Goal: Task Accomplishment & Management: Manage account settings

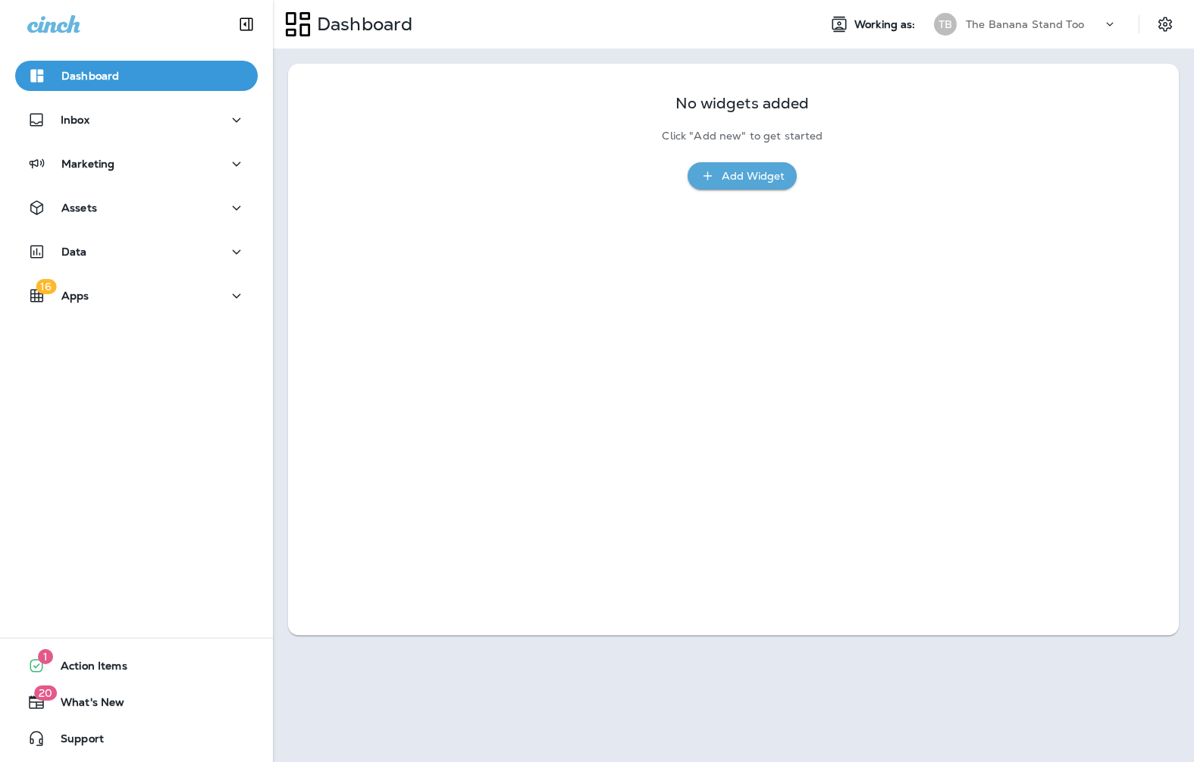
click at [353, 186] on div "No widgets added Click "Add new" to get started Add Widget" at bounding box center [733, 134] width 848 height 111
click at [527, 16] on div "Dashboard" at bounding box center [539, 24] width 533 height 38
click at [446, 244] on div "No widgets added Click "Add new" to get started Add Widget" at bounding box center [733, 349] width 890 height 571
click at [100, 255] on div "Data" at bounding box center [136, 251] width 218 height 19
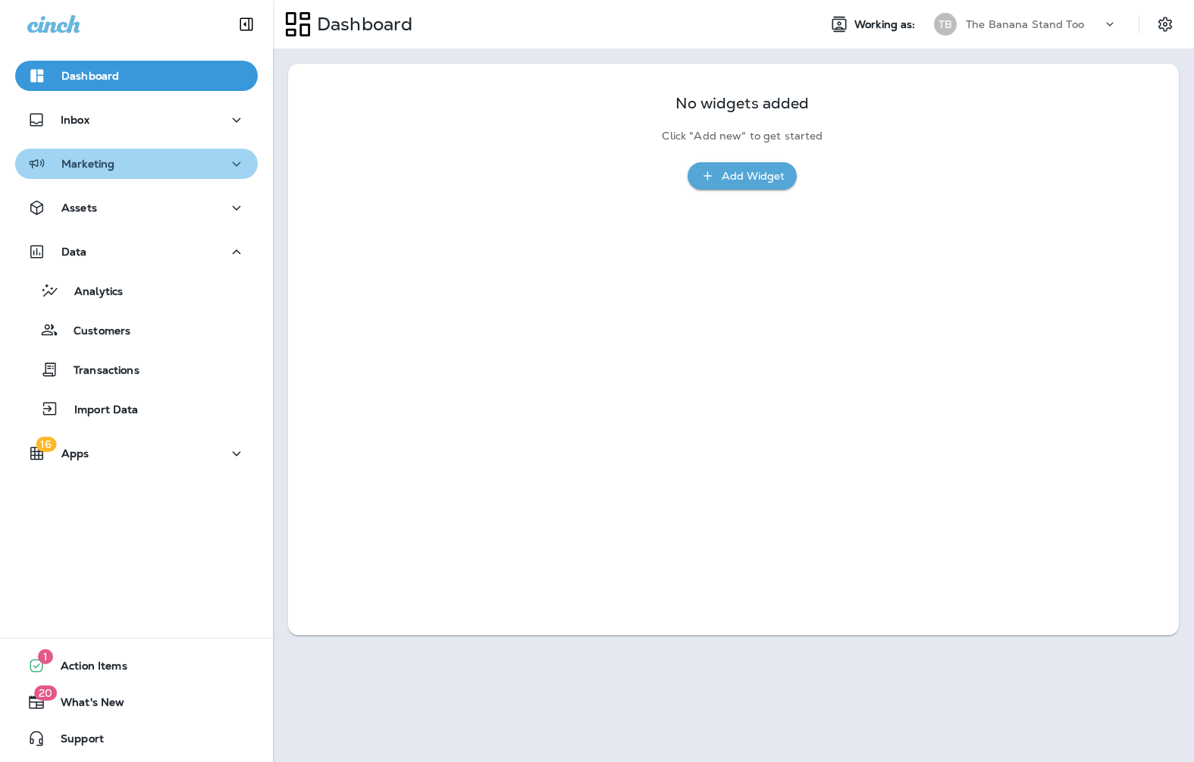
click at [183, 155] on div "Marketing" at bounding box center [136, 164] width 218 height 19
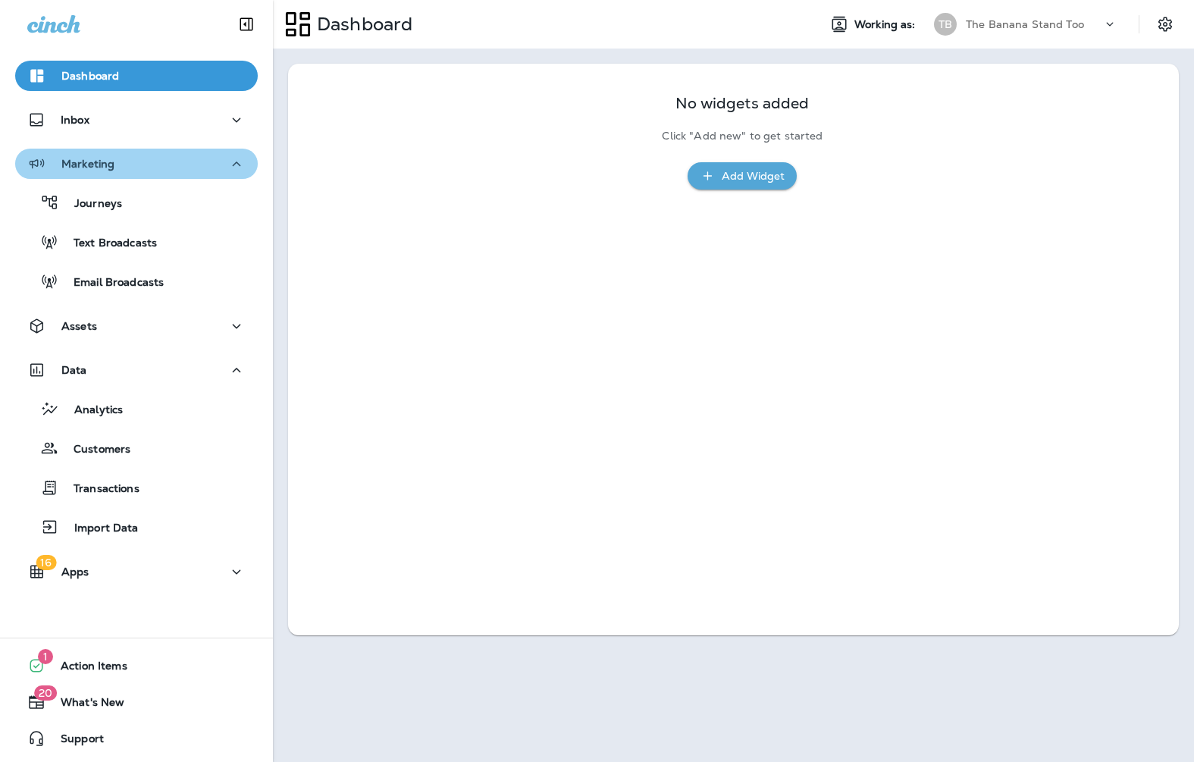
click at [193, 166] on div "Marketing" at bounding box center [136, 164] width 218 height 19
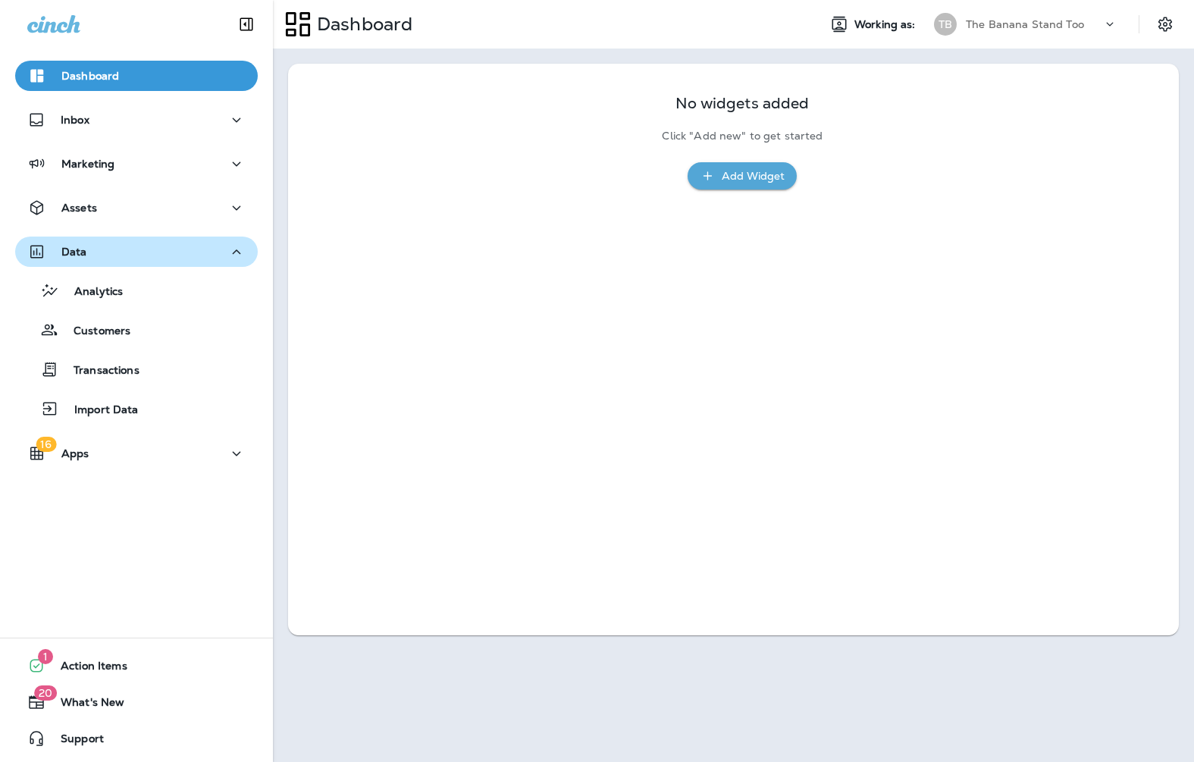
click at [172, 246] on div "Data" at bounding box center [136, 251] width 218 height 19
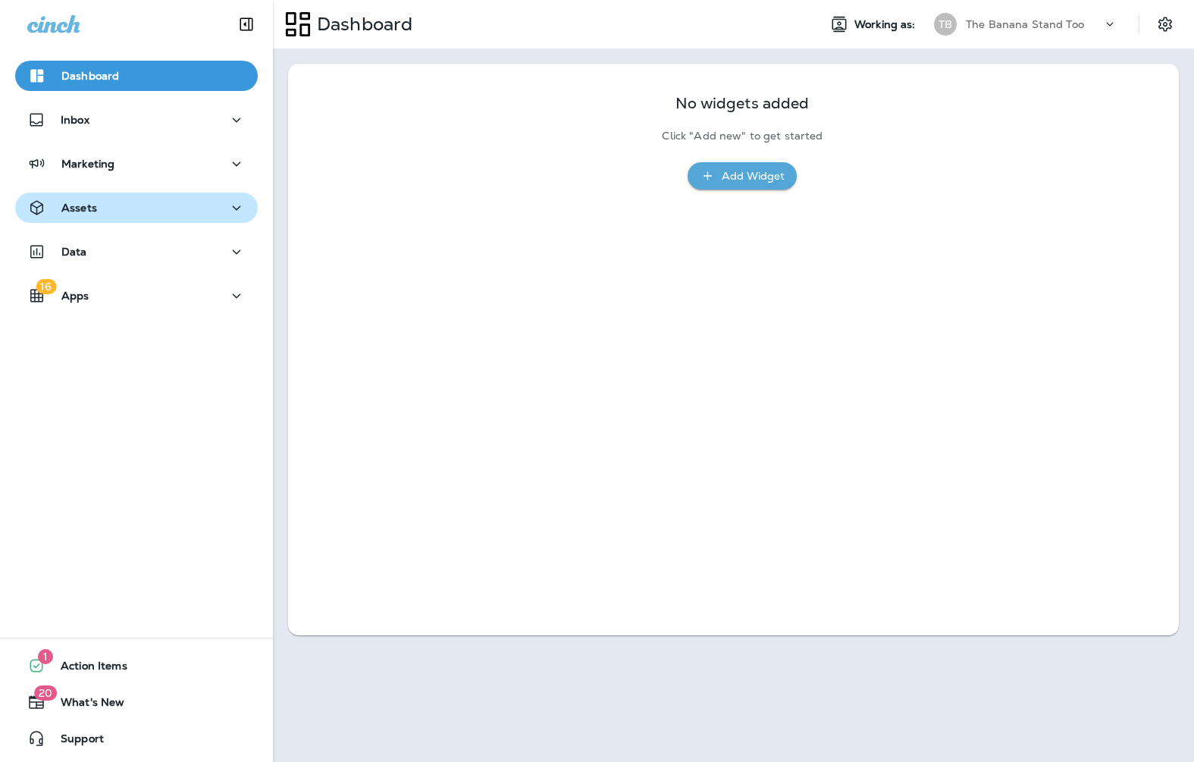
click at [168, 219] on button "Assets" at bounding box center [136, 207] width 242 height 30
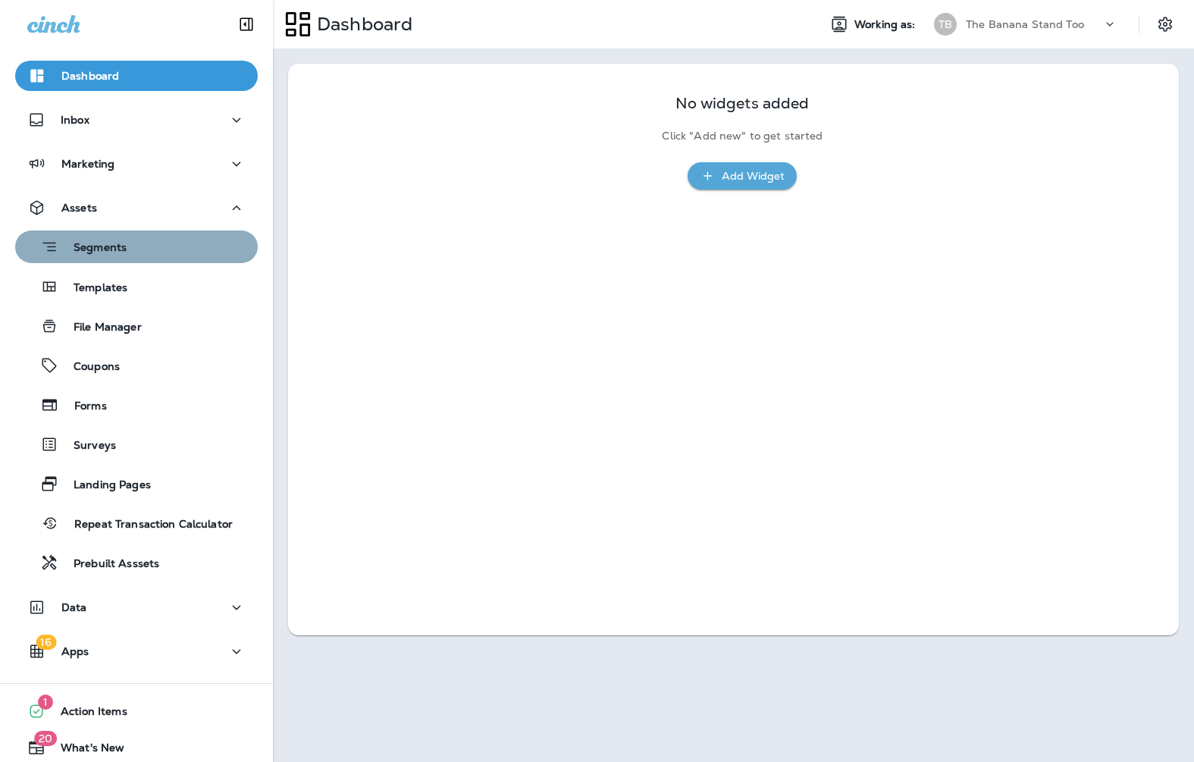
click at [168, 242] on div "Segments" at bounding box center [136, 246] width 230 height 23
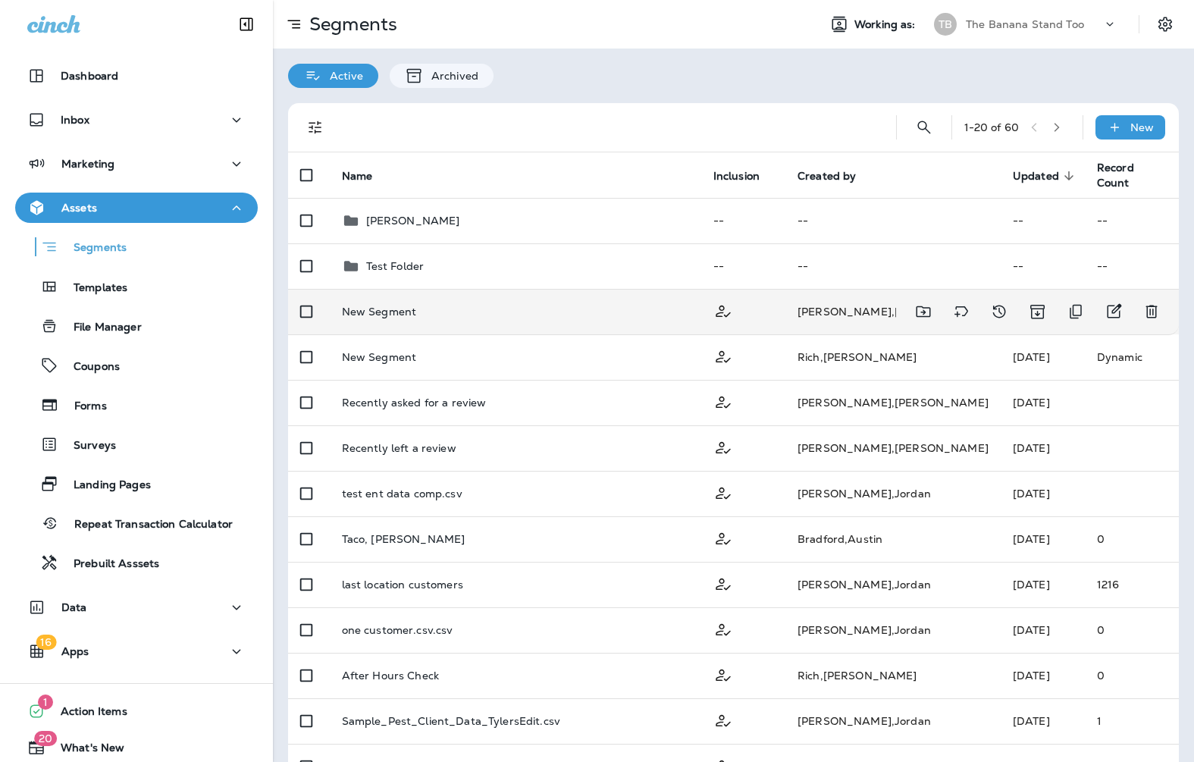
click at [390, 306] on p "New Segment" at bounding box center [379, 311] width 75 height 12
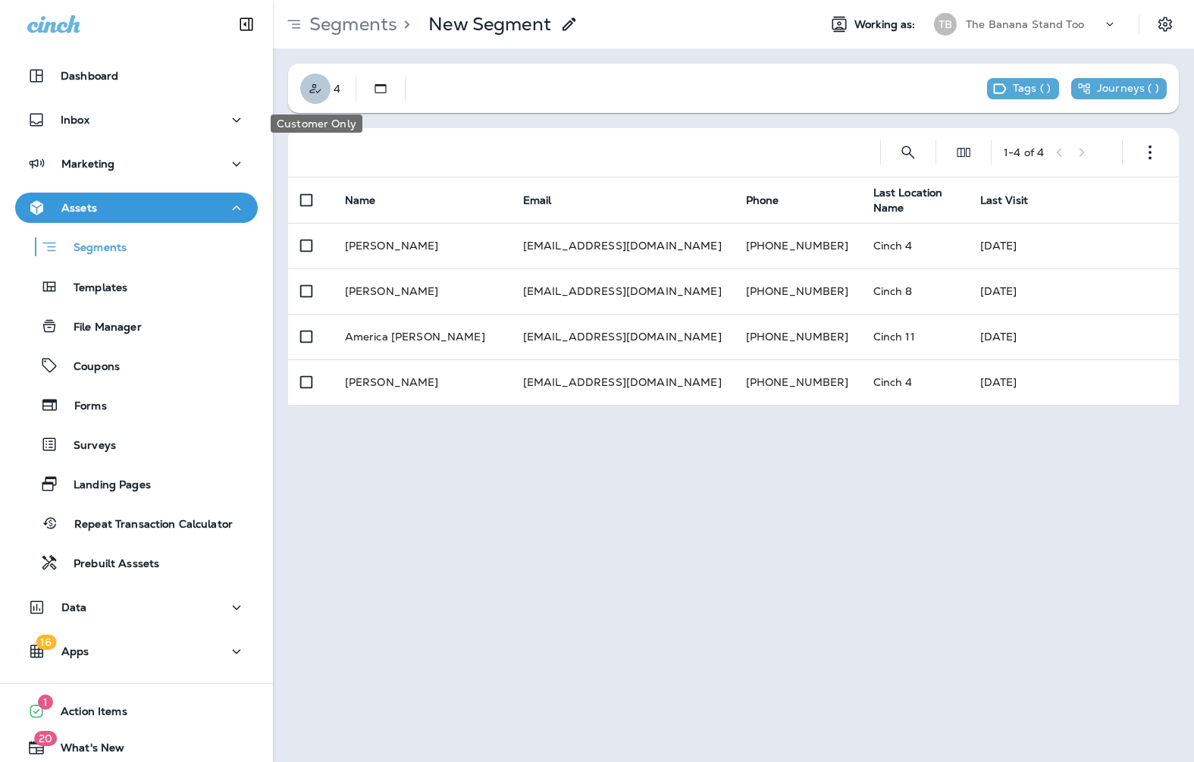
click at [311, 89] on use "Customer Only" at bounding box center [314, 87] width 11 height 9
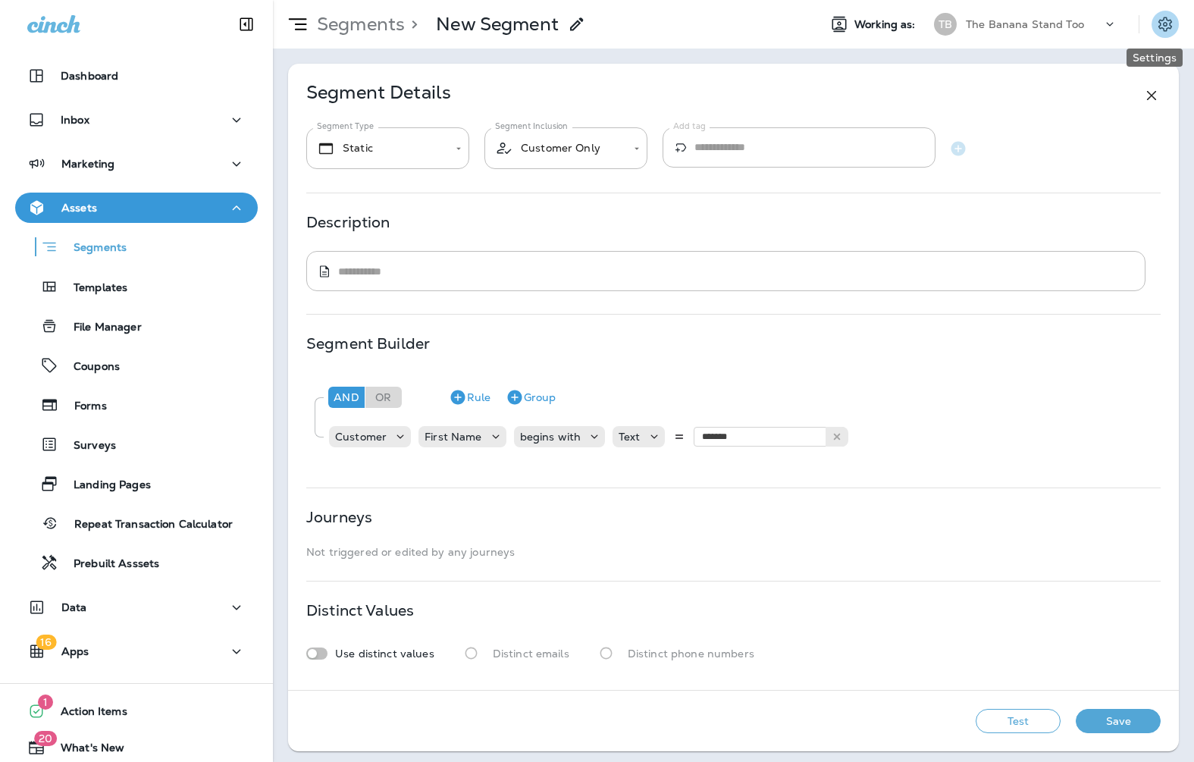
click at [1152, 34] on button "Settings" at bounding box center [1164, 24] width 27 height 27
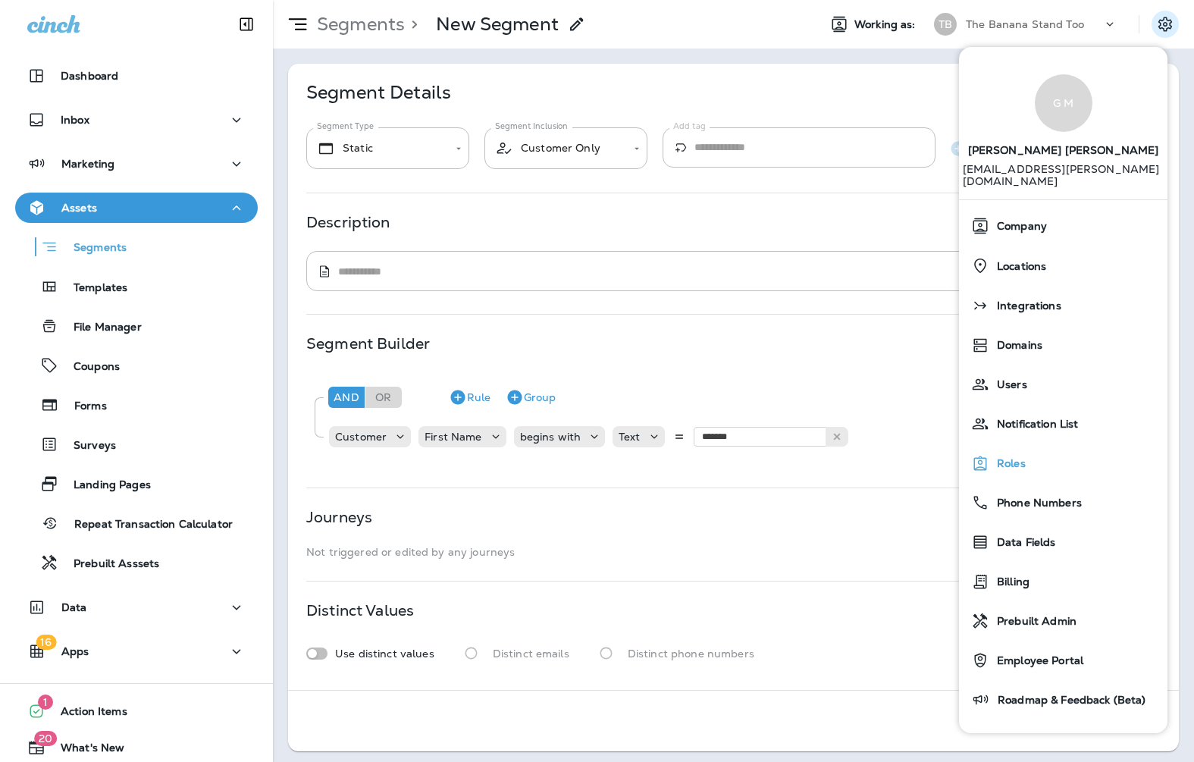
scroll to position [65, 0]
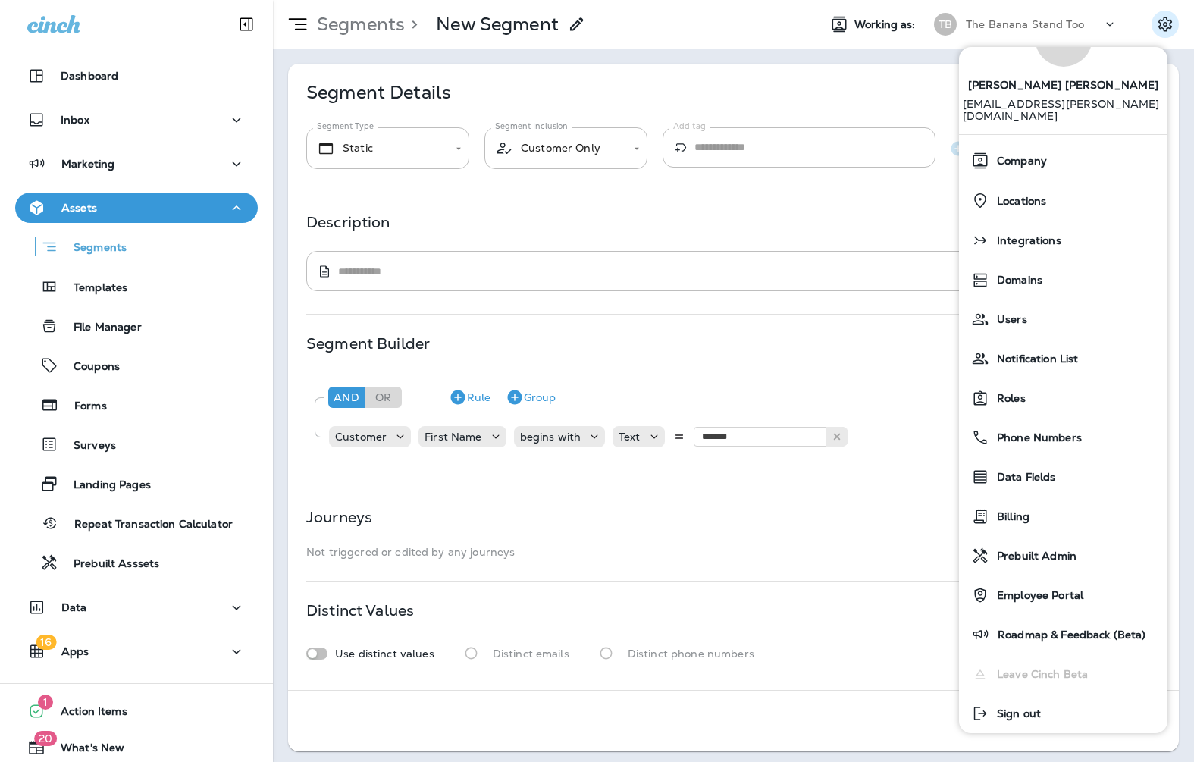
click at [1076, 89] on span "[PERSON_NAME]" at bounding box center [1063, 82] width 191 height 31
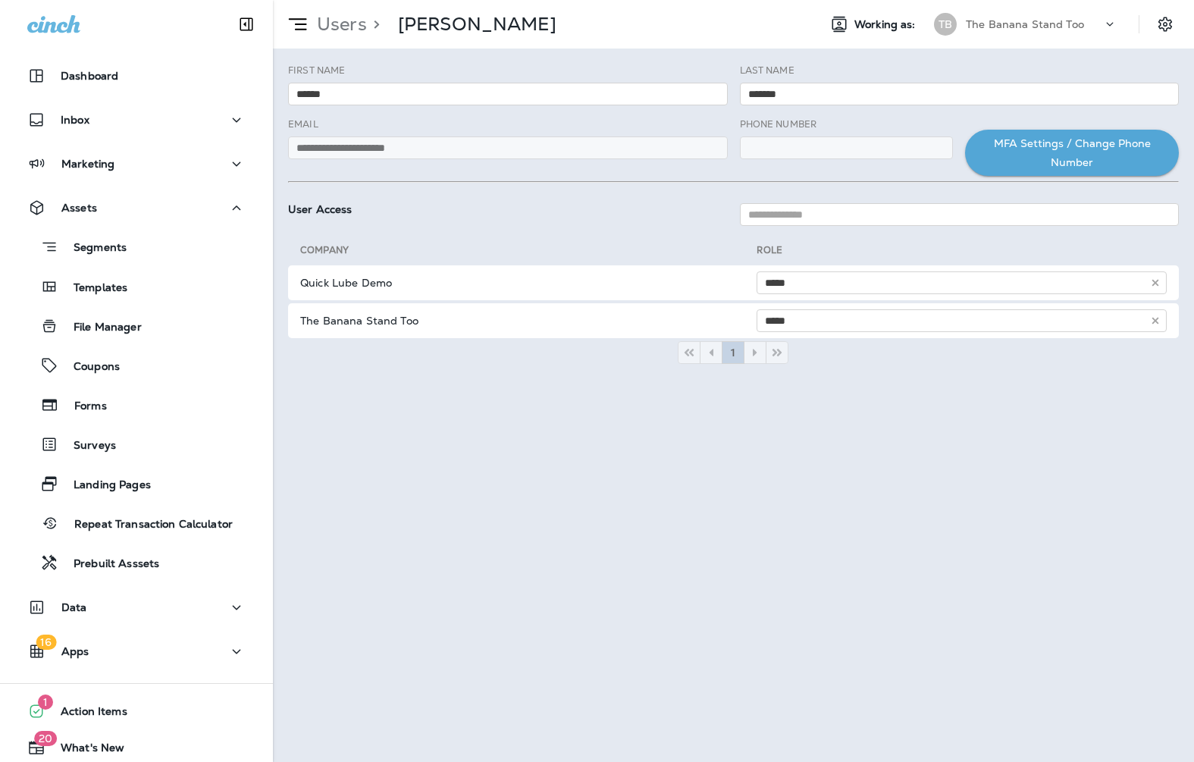
click at [327, 456] on div "**********" at bounding box center [733, 404] width 921 height 713
click at [432, 508] on div "**********" at bounding box center [733, 404] width 921 height 713
click at [1077, 23] on p "The Banana Stand Too" at bounding box center [1024, 24] width 118 height 12
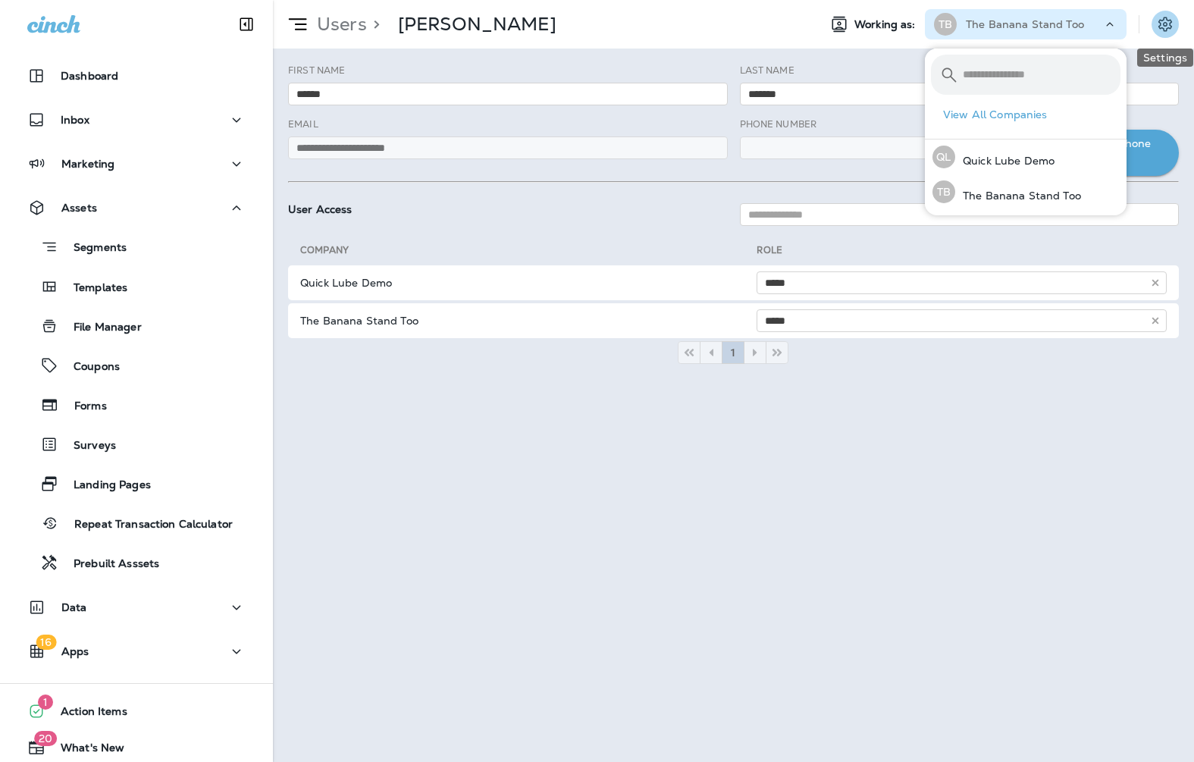
click at [1152, 27] on button "Settings" at bounding box center [1164, 24] width 27 height 27
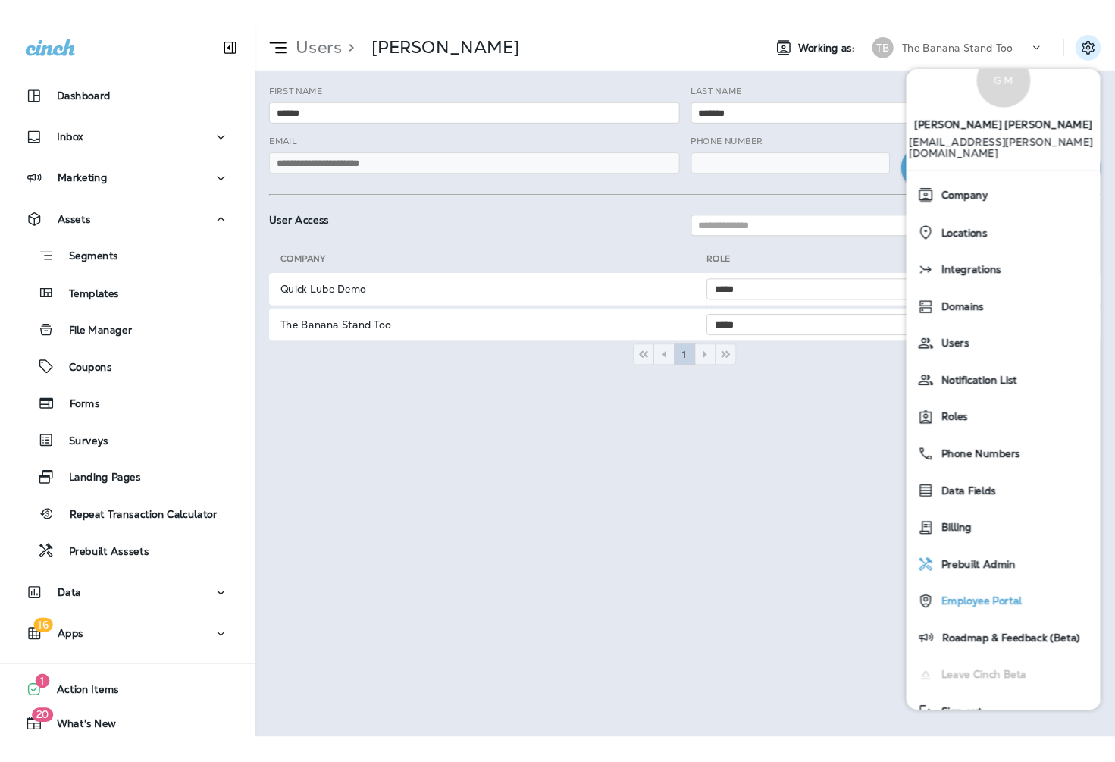
scroll to position [65, 0]
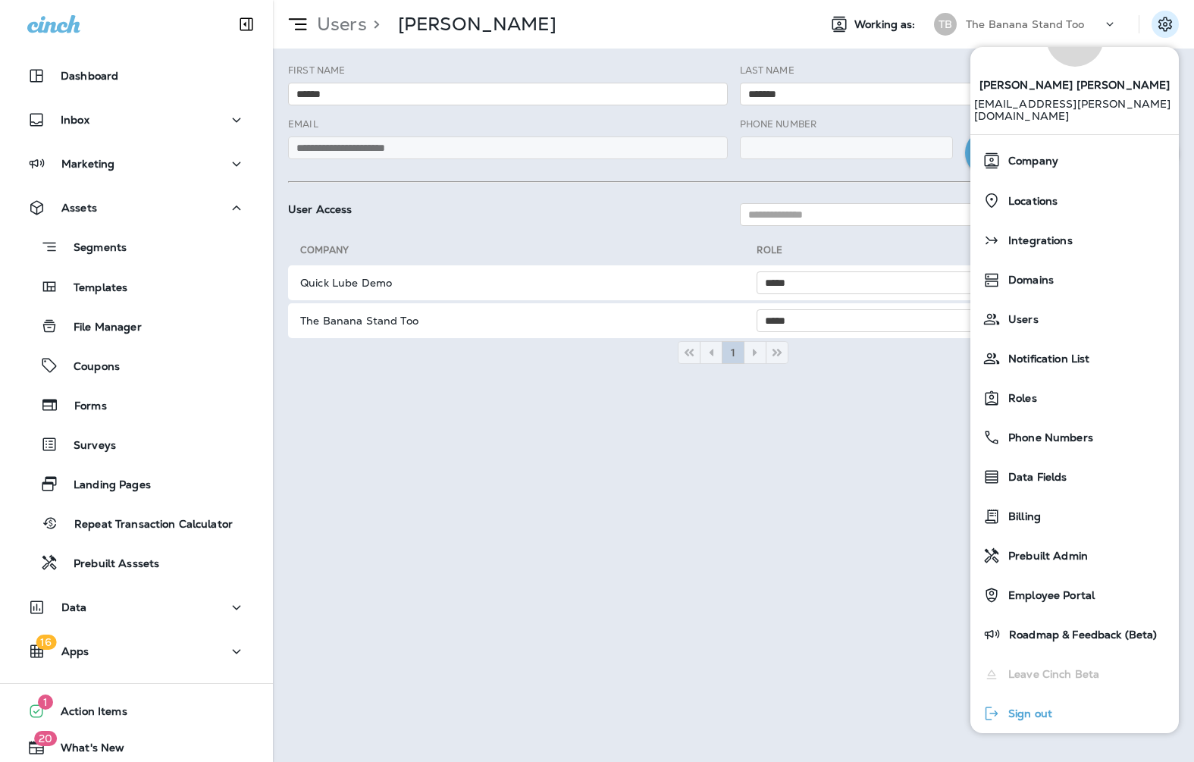
click at [1027, 707] on span "Sign out" at bounding box center [1026, 713] width 52 height 13
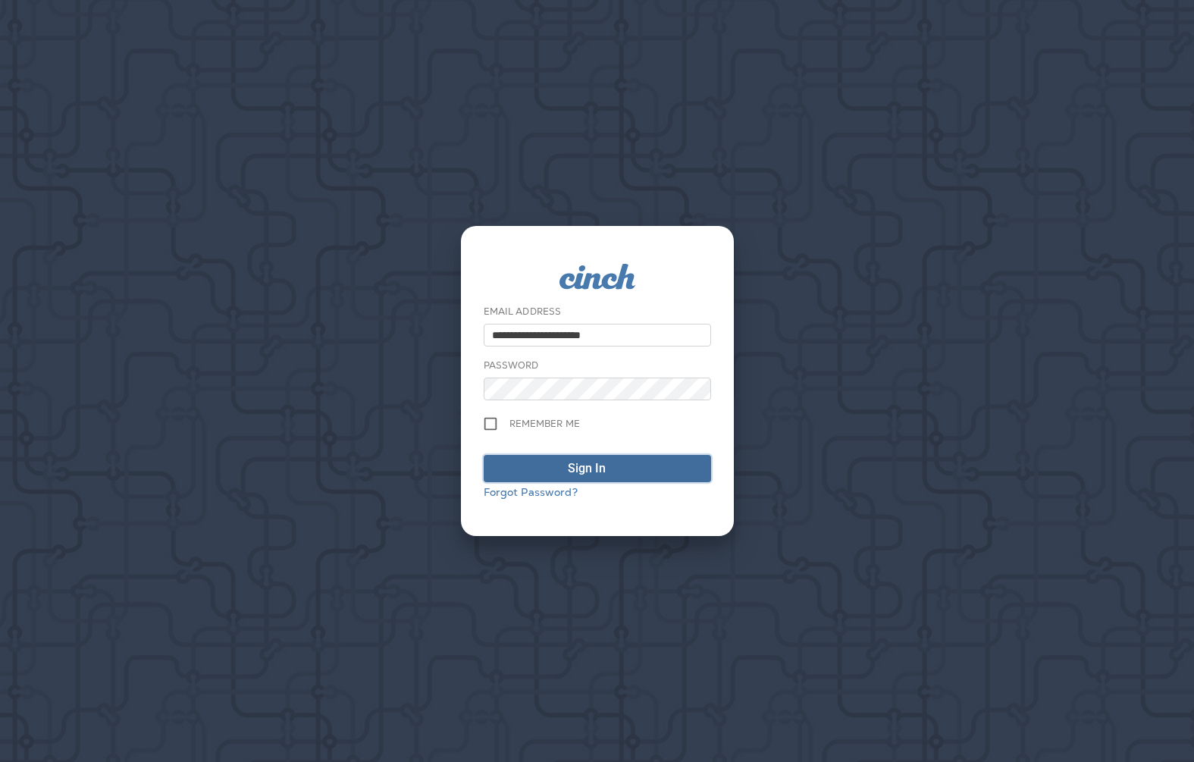
click at [583, 475] on div "Sign In" at bounding box center [587, 468] width 38 height 18
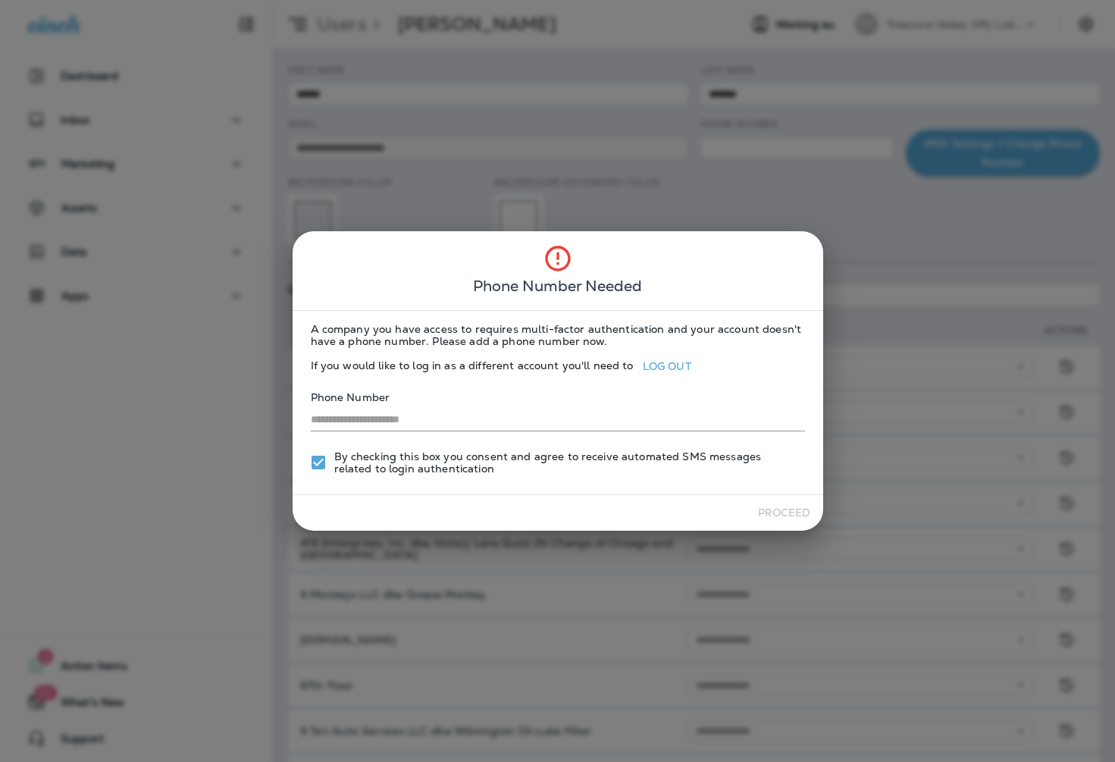
click at [775, 513] on div "Proceed" at bounding box center [558, 513] width 530 height 36
click at [368, 391] on label "Phone Number" at bounding box center [558, 397] width 494 height 15
click at [353, 415] on input "text" at bounding box center [558, 420] width 494 height 22
type input "**********"
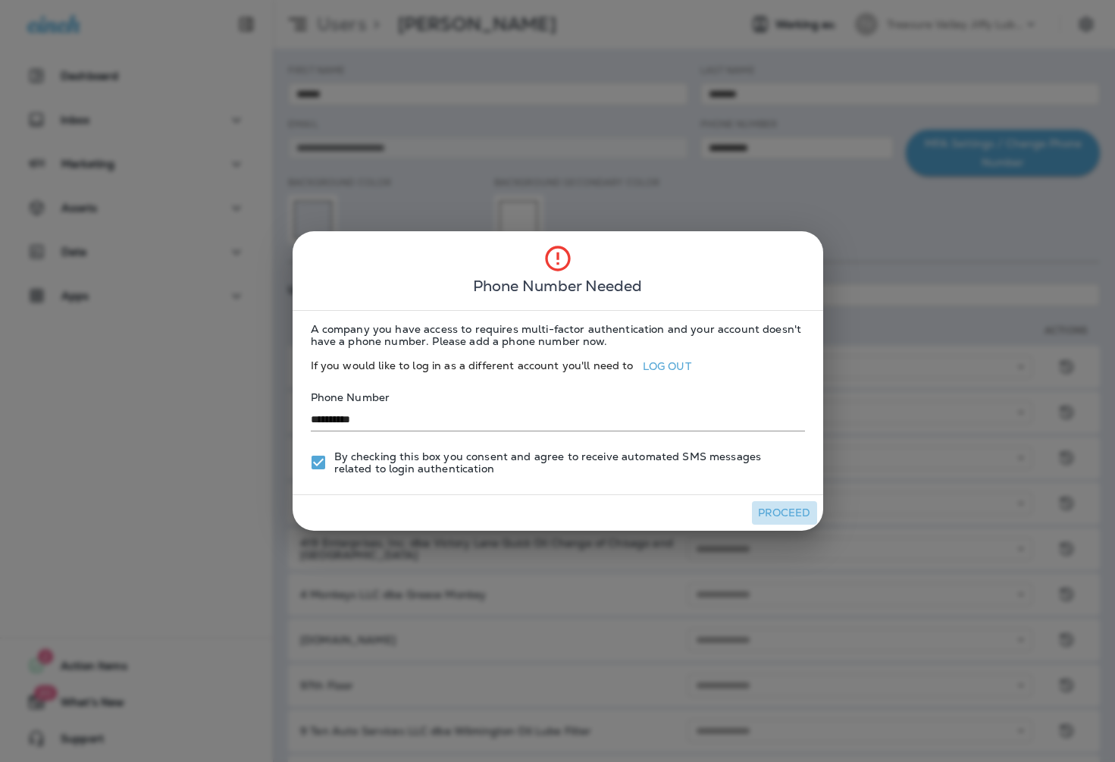
click at [771, 510] on button "Proceed" at bounding box center [784, 512] width 65 height 23
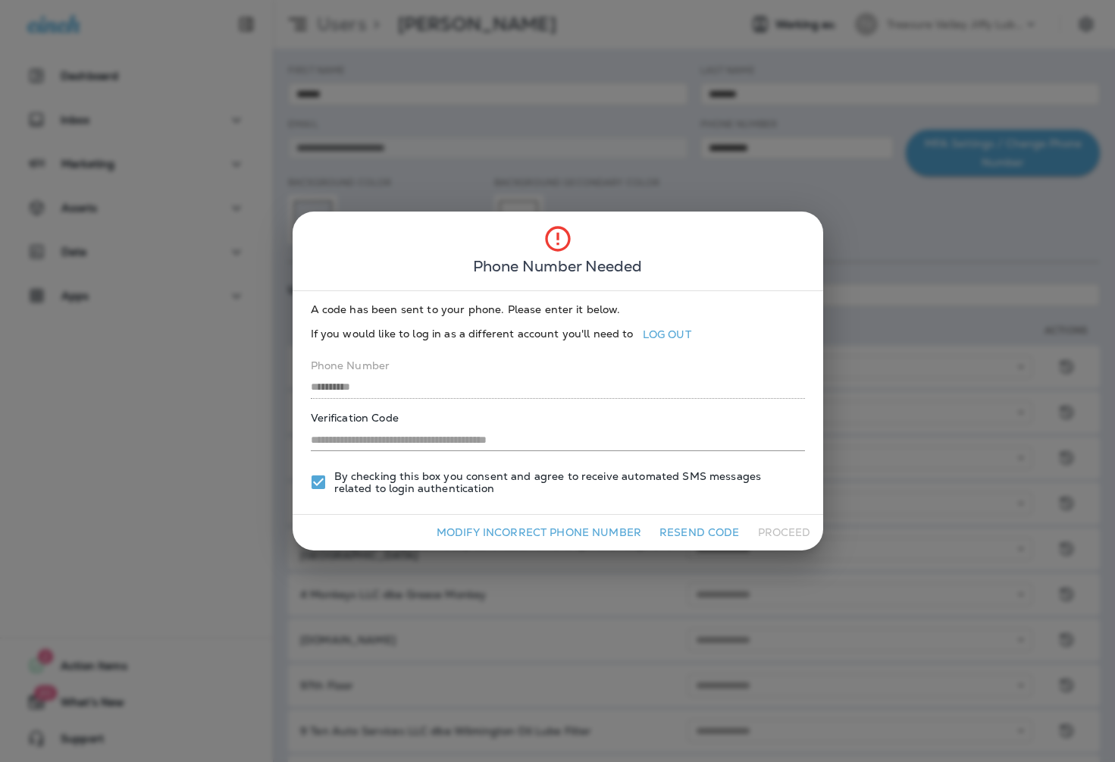
click at [426, 432] on input "text" at bounding box center [558, 440] width 494 height 22
type input "******"
click at [796, 532] on button "Proceed" at bounding box center [784, 532] width 65 height 23
type input "**********"
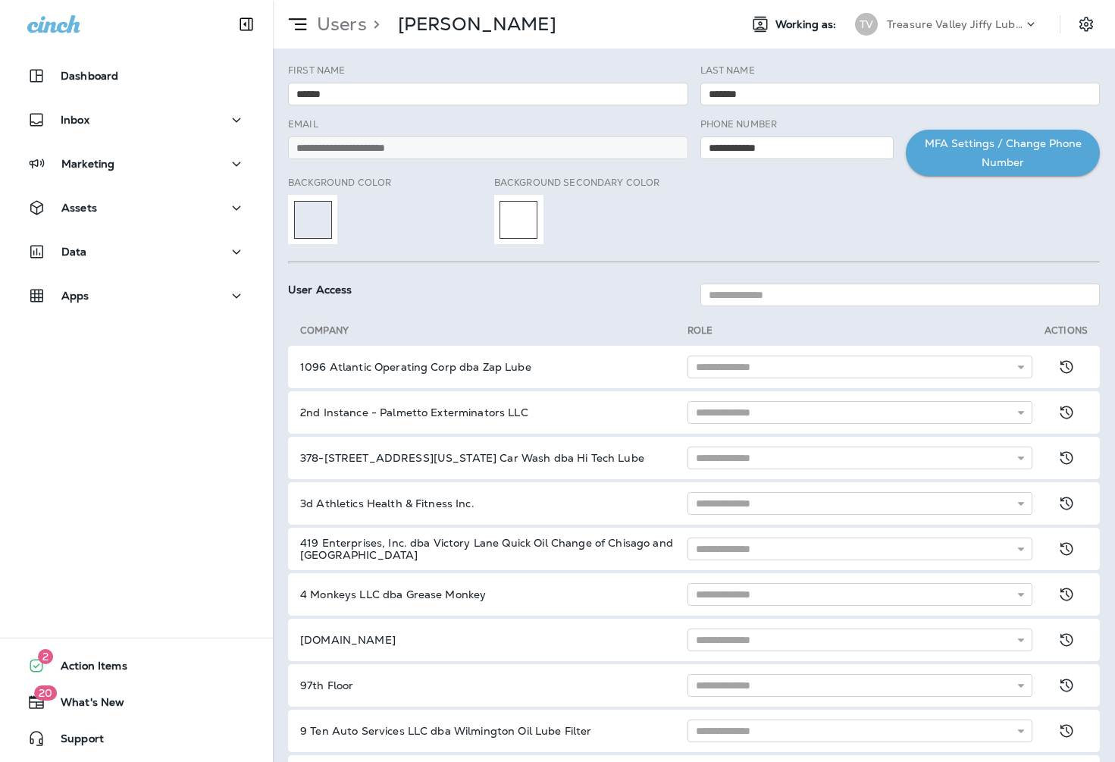
click at [992, 23] on p "Treasure Valley Jiffy Lube Group" at bounding box center [955, 24] width 136 height 12
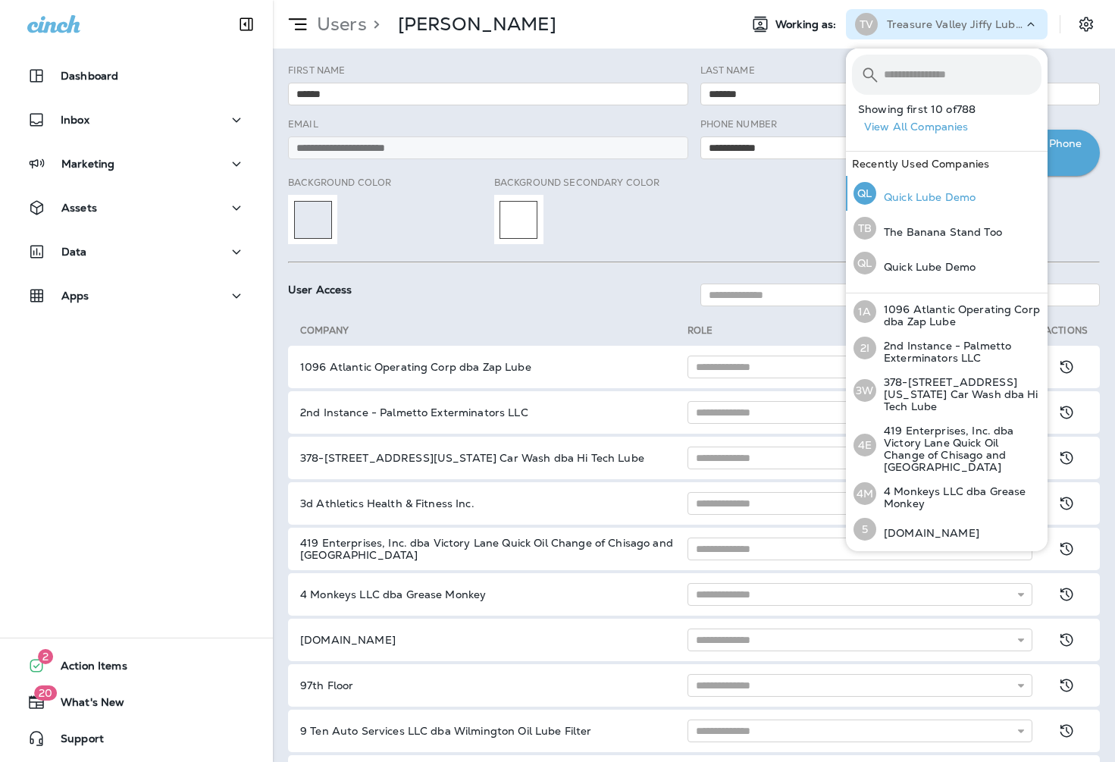
click at [925, 194] on p "Quick Lube Demo" at bounding box center [925, 197] width 99 height 12
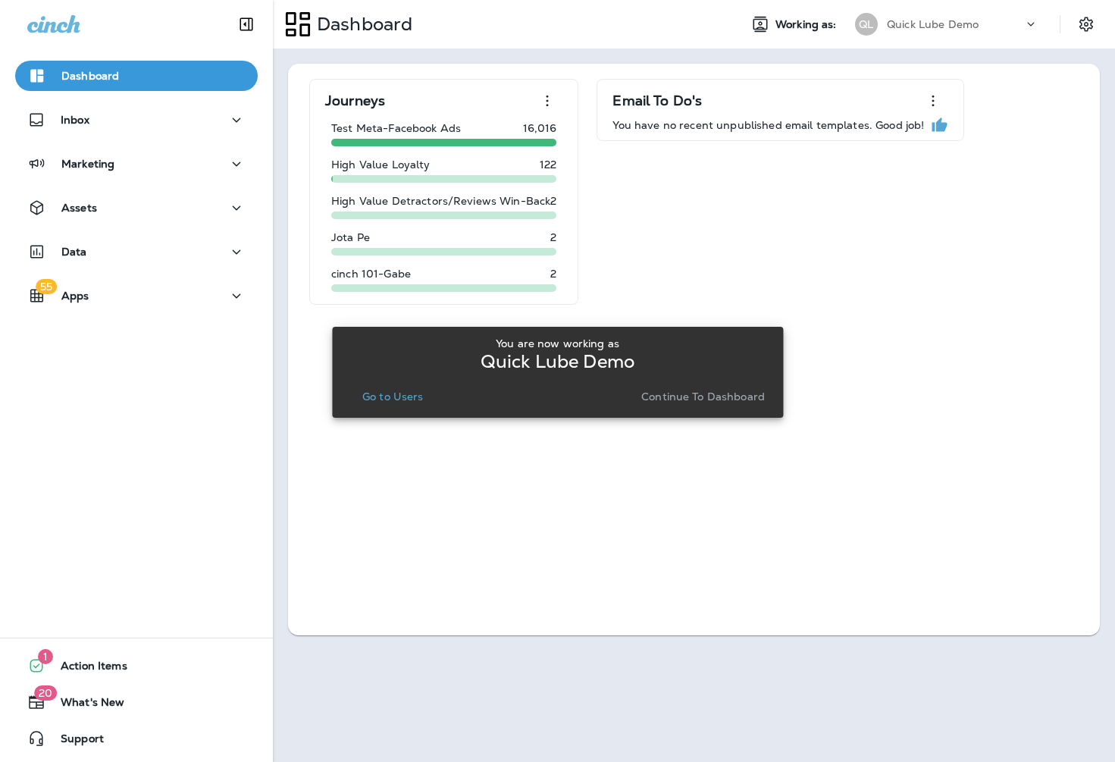
click at [674, 395] on p "Continue to Dashboard" at bounding box center [703, 396] width 124 height 12
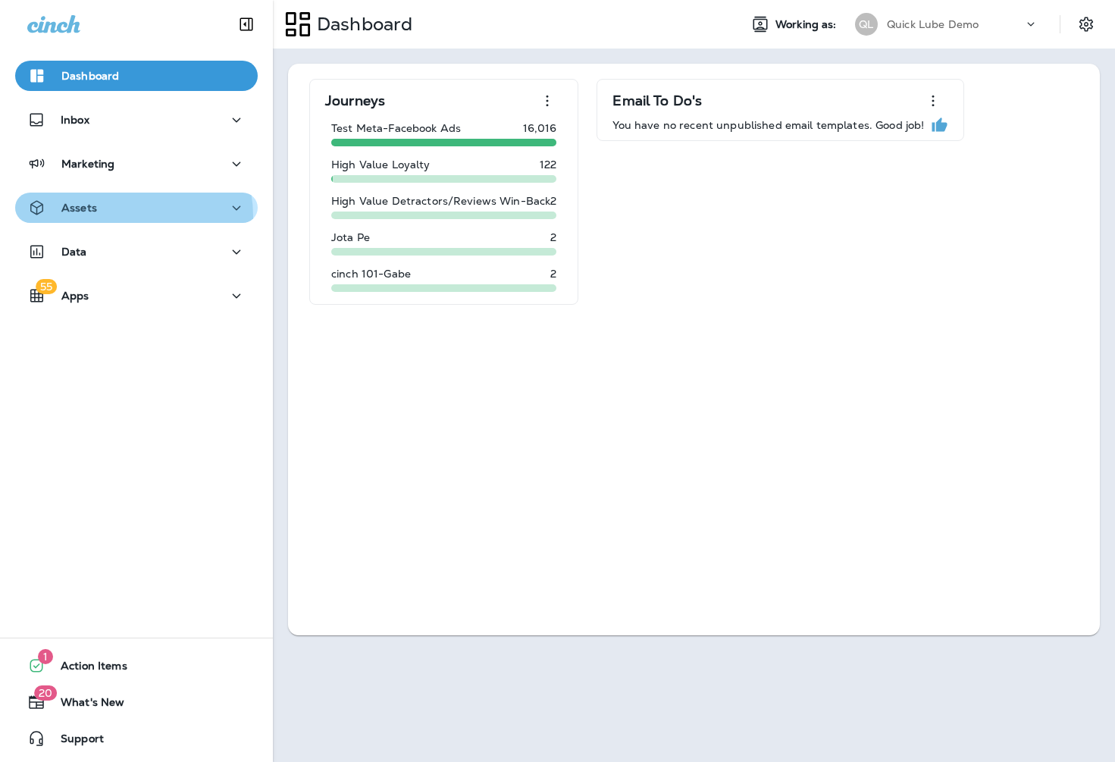
click at [114, 217] on div "Assets" at bounding box center [136, 208] width 218 height 19
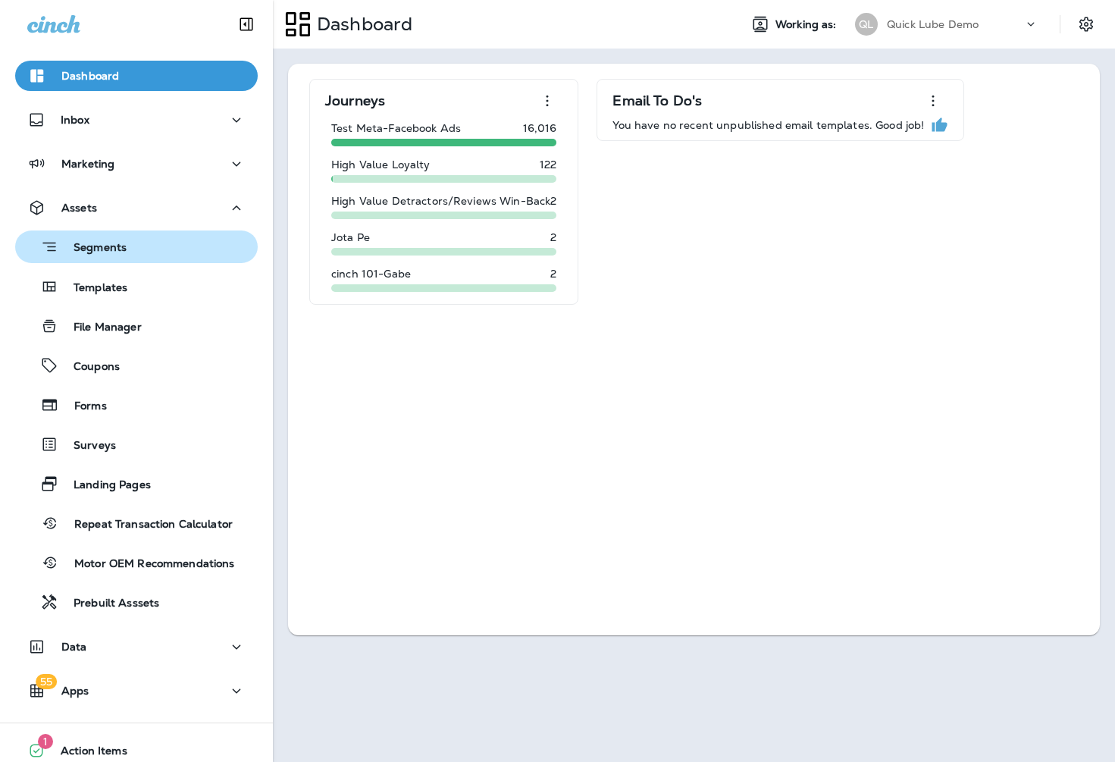
click at [128, 248] on div "Segments" at bounding box center [136, 246] width 230 height 23
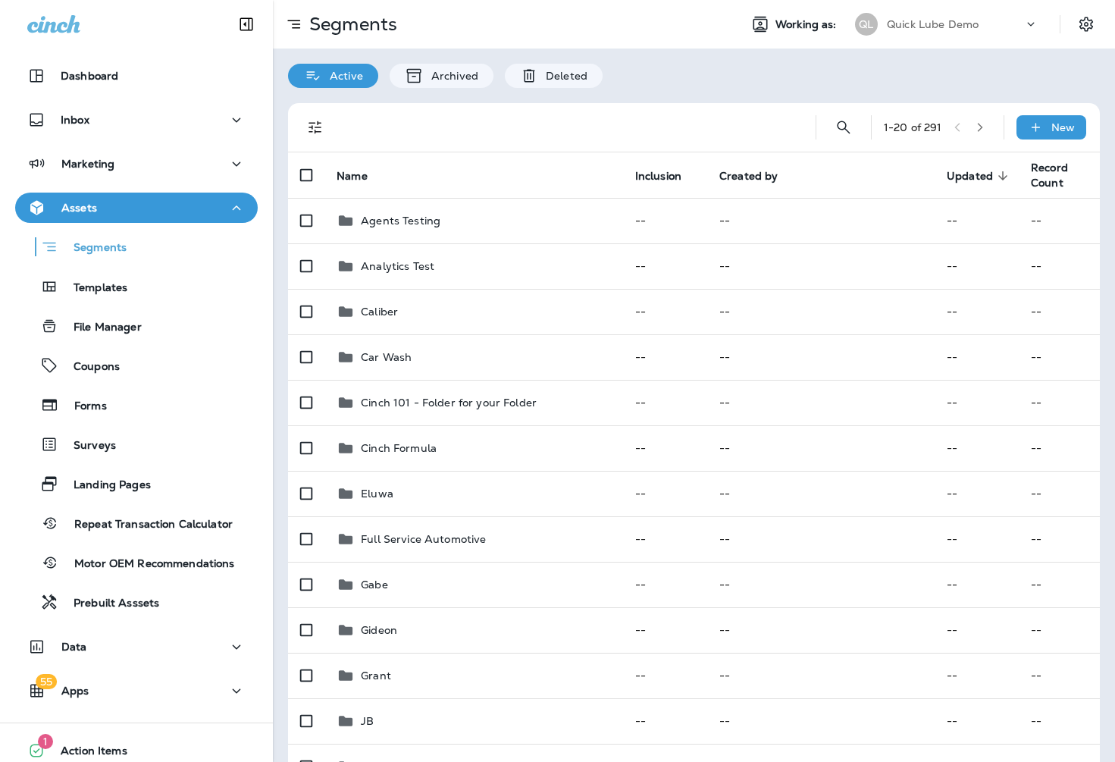
click at [705, 27] on div "Segments" at bounding box center [500, 24] width 454 height 30
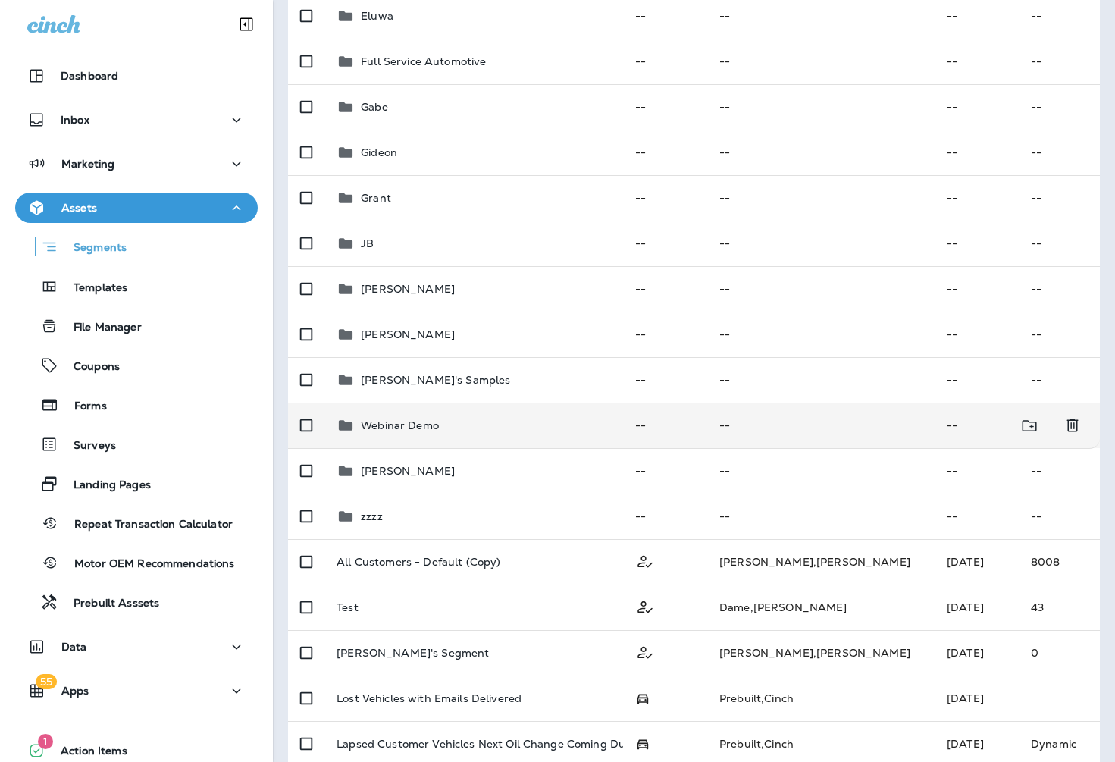
scroll to position [606, 0]
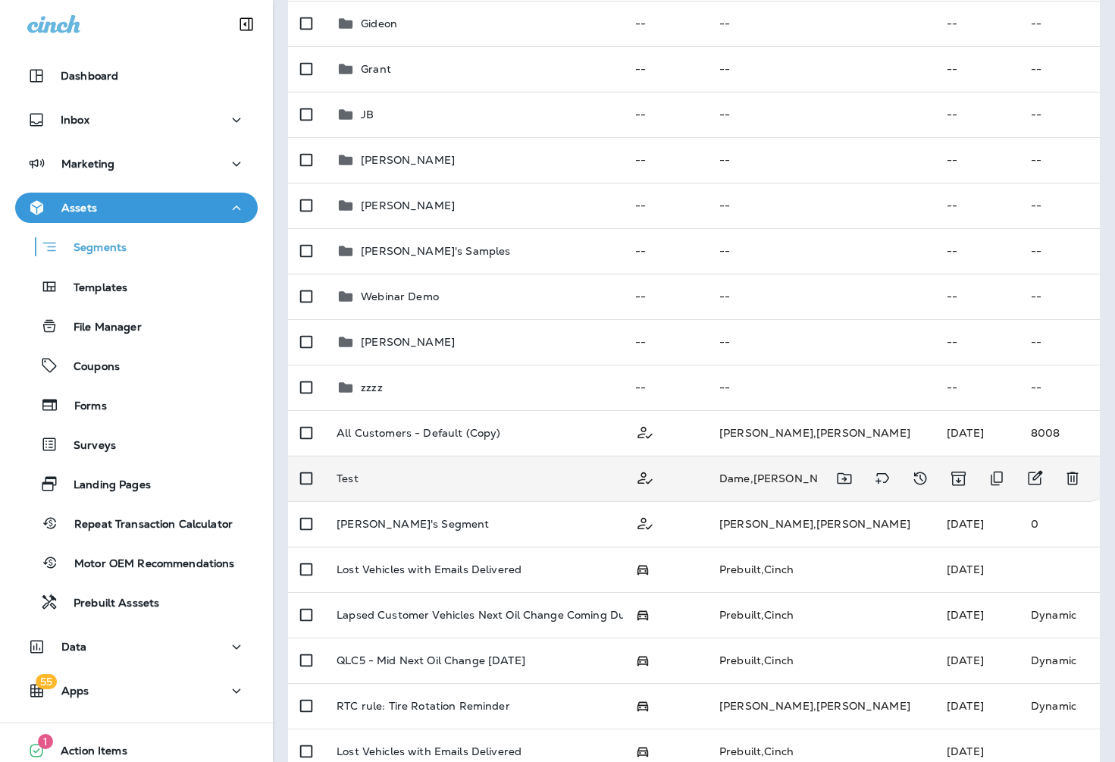
click at [348, 479] on p "Test" at bounding box center [347, 478] width 22 height 12
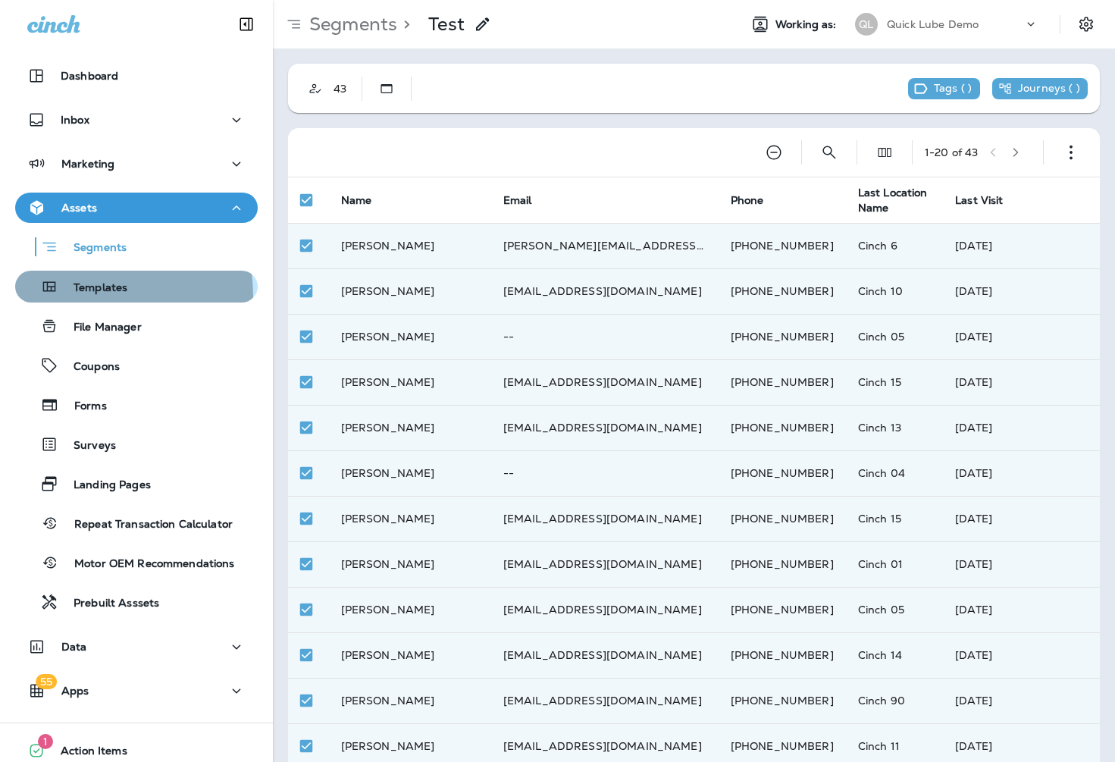
click at [89, 296] on div "Templates" at bounding box center [74, 286] width 106 height 23
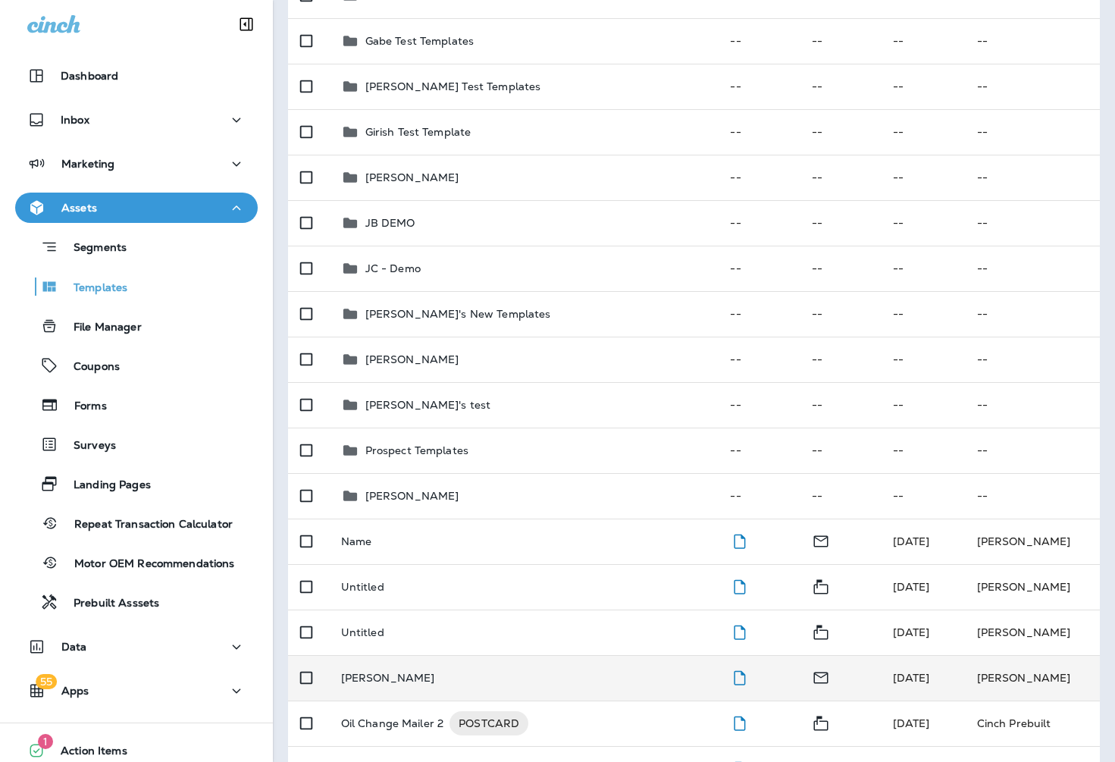
scroll to position [834, 0]
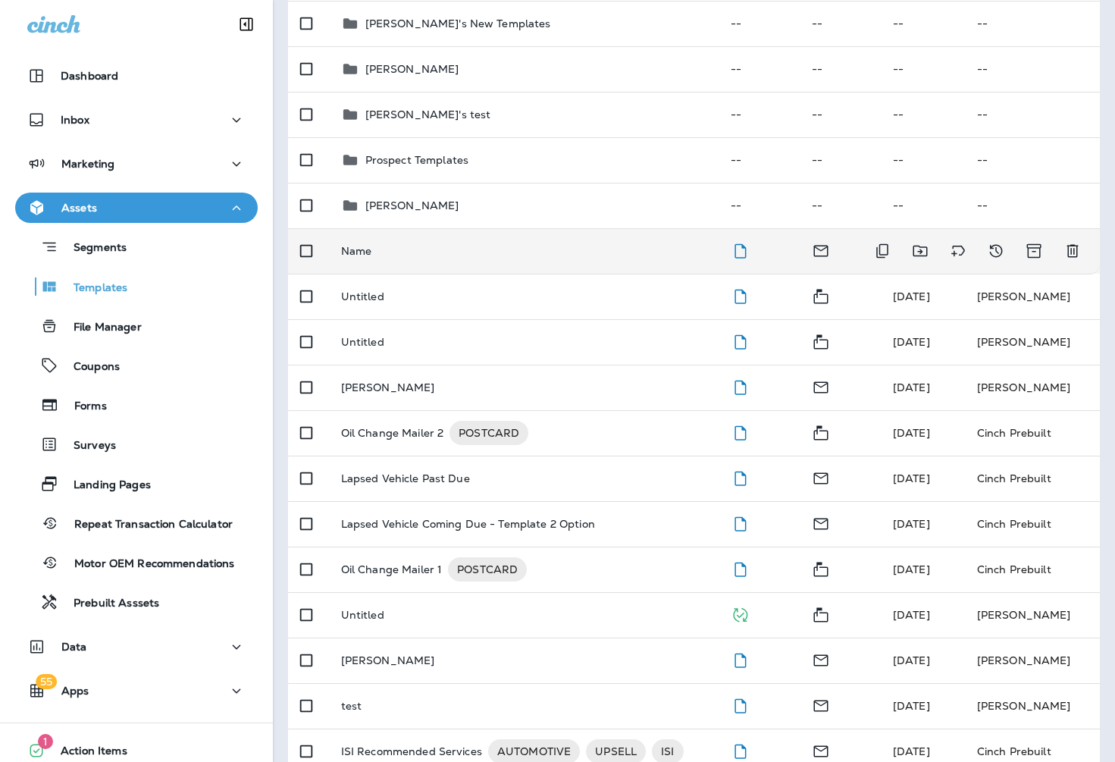
click at [371, 257] on td "Name" at bounding box center [524, 250] width 390 height 45
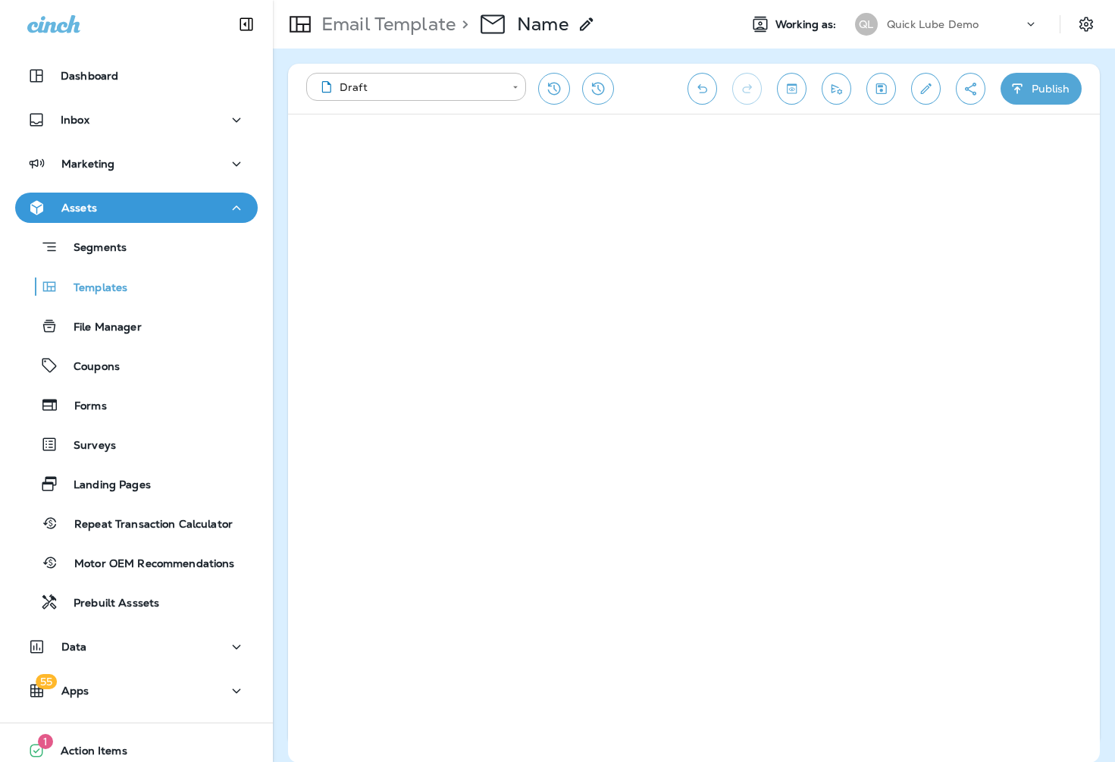
click at [1057, 89] on button "Publish" at bounding box center [1040, 89] width 81 height 32
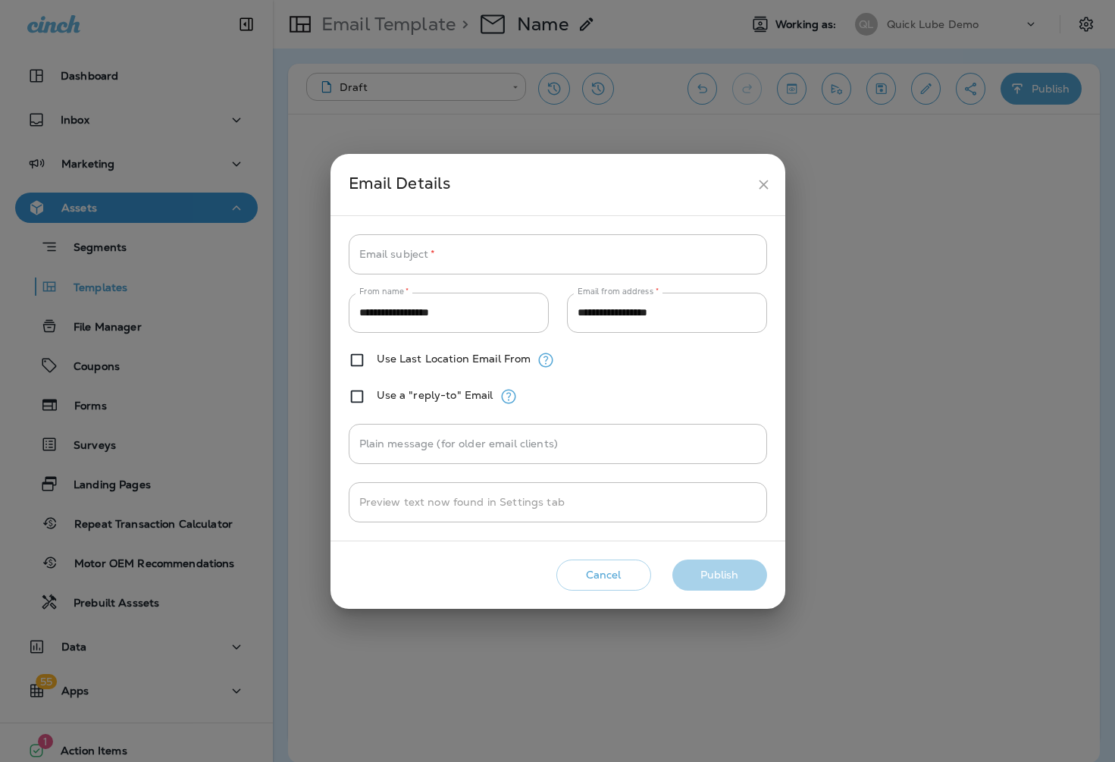
click at [606, 578] on button "Cancel" at bounding box center [603, 574] width 95 height 31
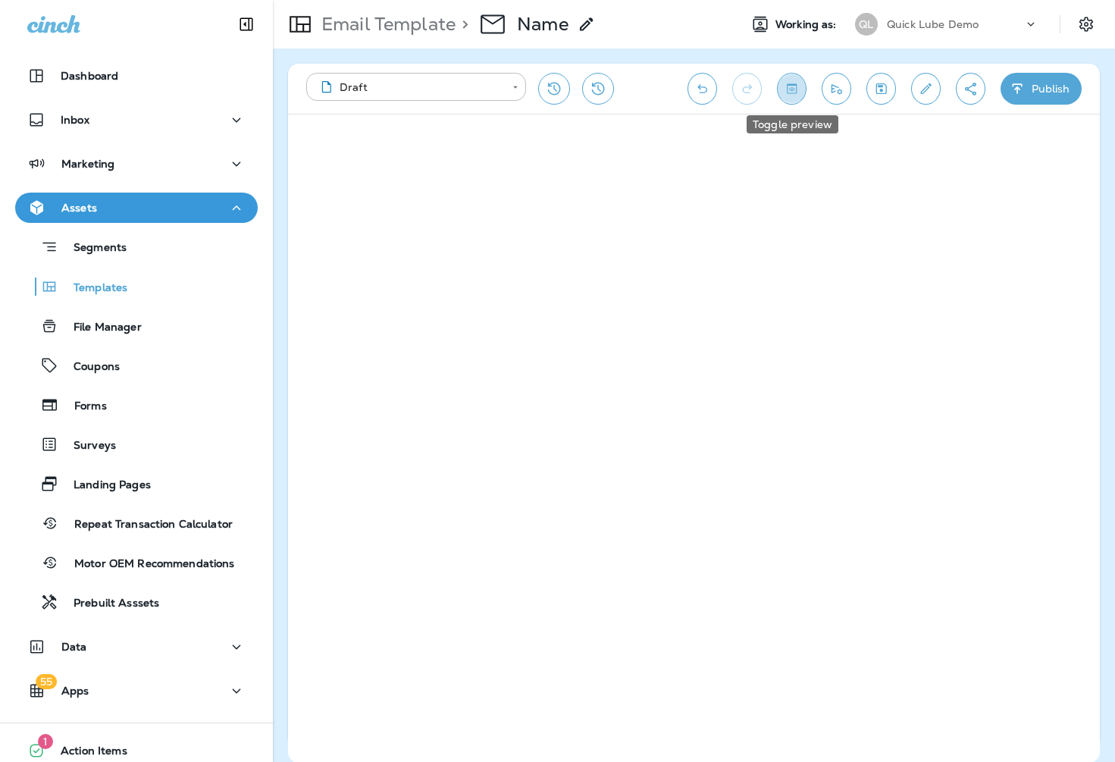
click at [796, 90] on icon "Toggle preview" at bounding box center [792, 88] width 10 height 10
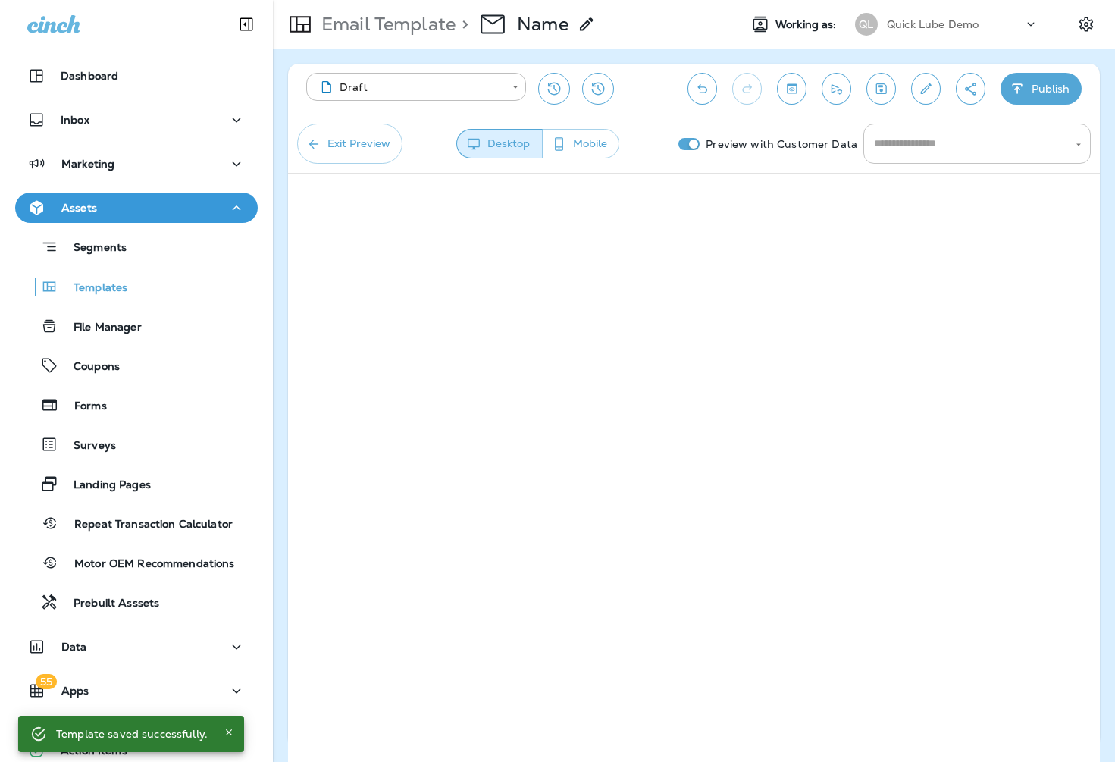
click at [909, 150] on input "text" at bounding box center [965, 143] width 191 height 27
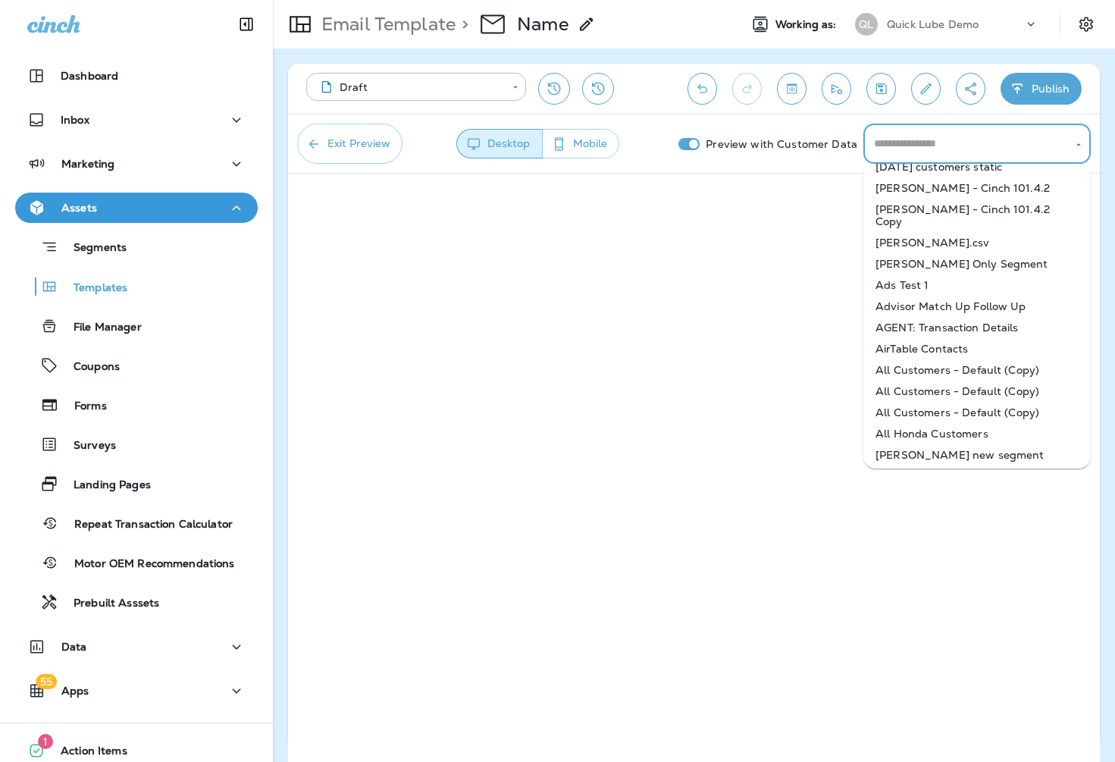
scroll to position [530, 0]
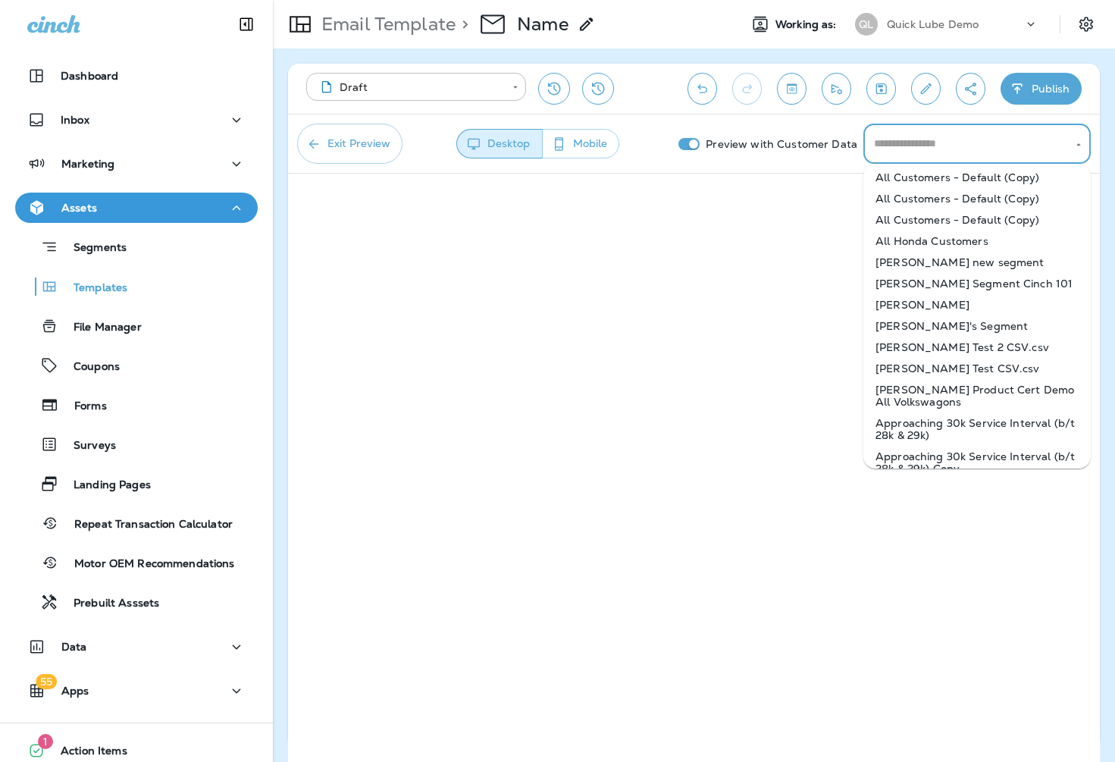
click at [913, 296] on li "[PERSON_NAME]" at bounding box center [976, 304] width 227 height 21
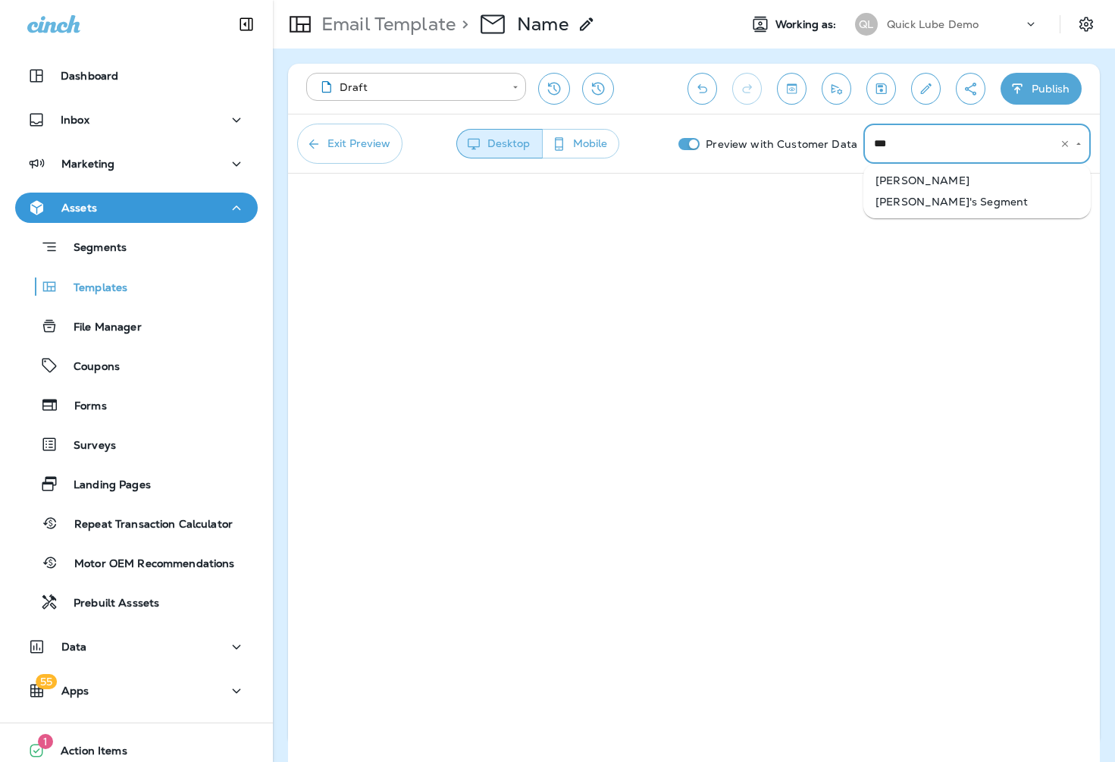
click at [953, 147] on input "***" at bounding box center [955, 143] width 171 height 27
click at [932, 204] on li "[PERSON_NAME]'s Segment" at bounding box center [976, 201] width 227 height 21
click at [966, 145] on input "**********" at bounding box center [955, 143] width 171 height 27
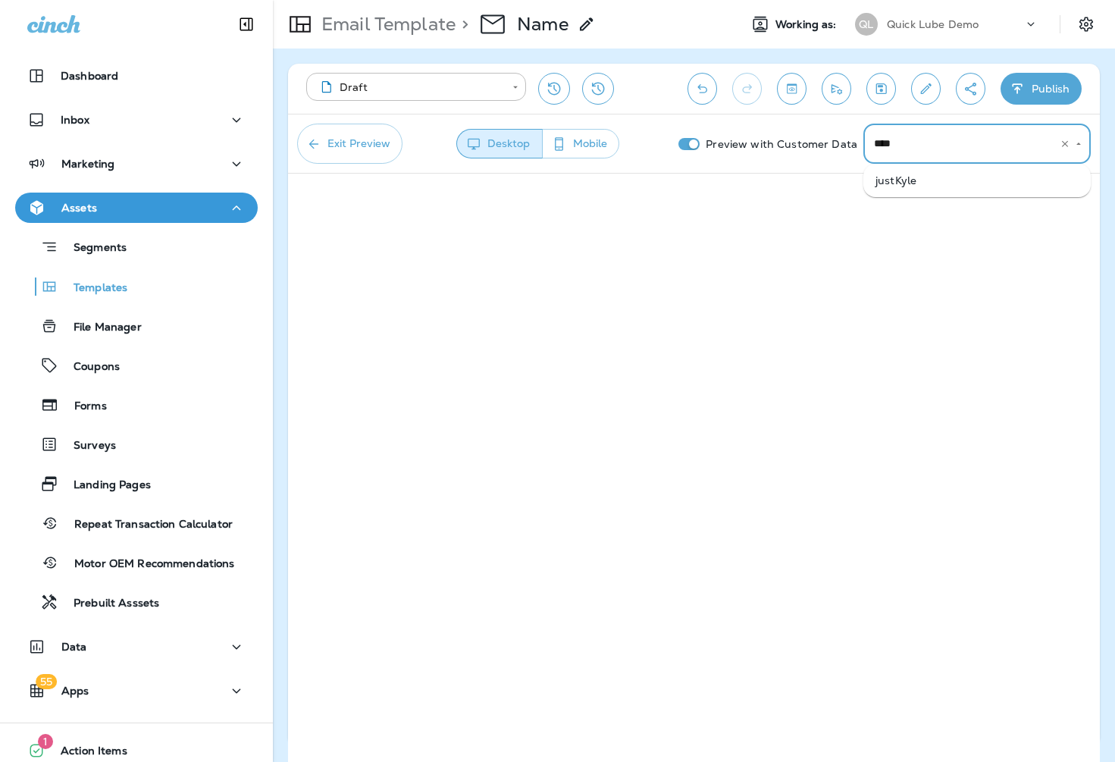
click at [888, 180] on li "justKyle" at bounding box center [976, 180] width 227 height 21
type input "********"
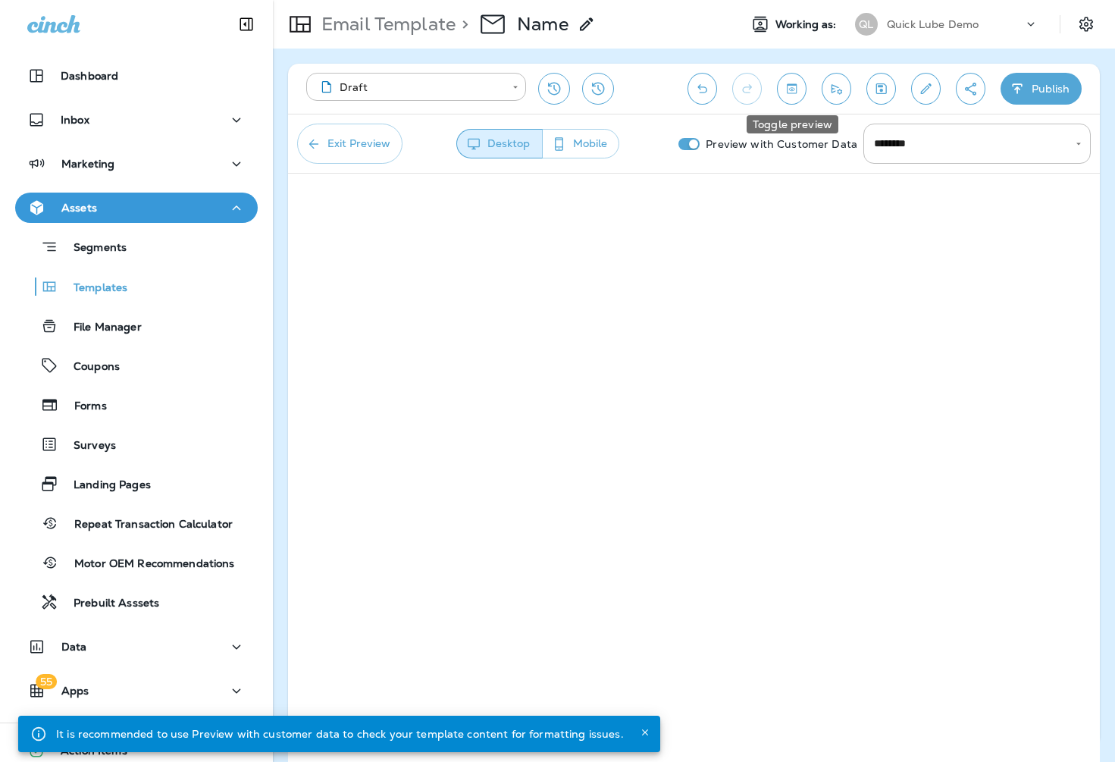
click at [790, 89] on icon "Toggle preview" at bounding box center [792, 88] width 16 height 15
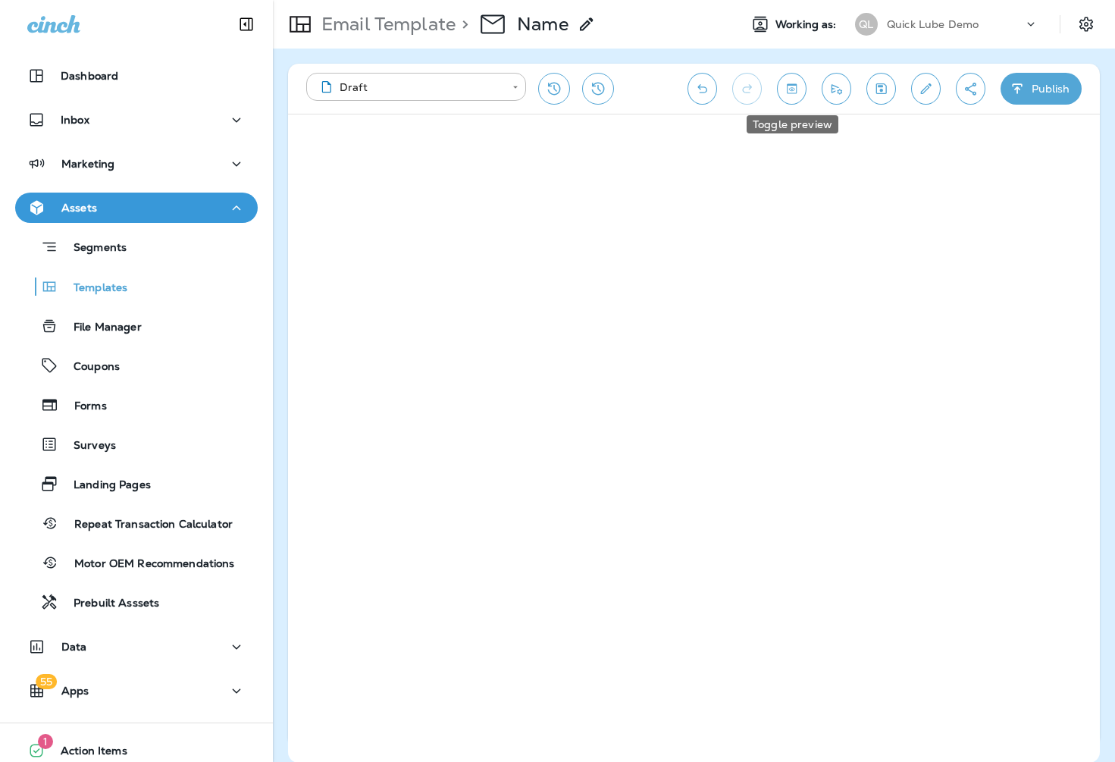
click at [790, 89] on icon "Toggle preview" at bounding box center [792, 88] width 16 height 15
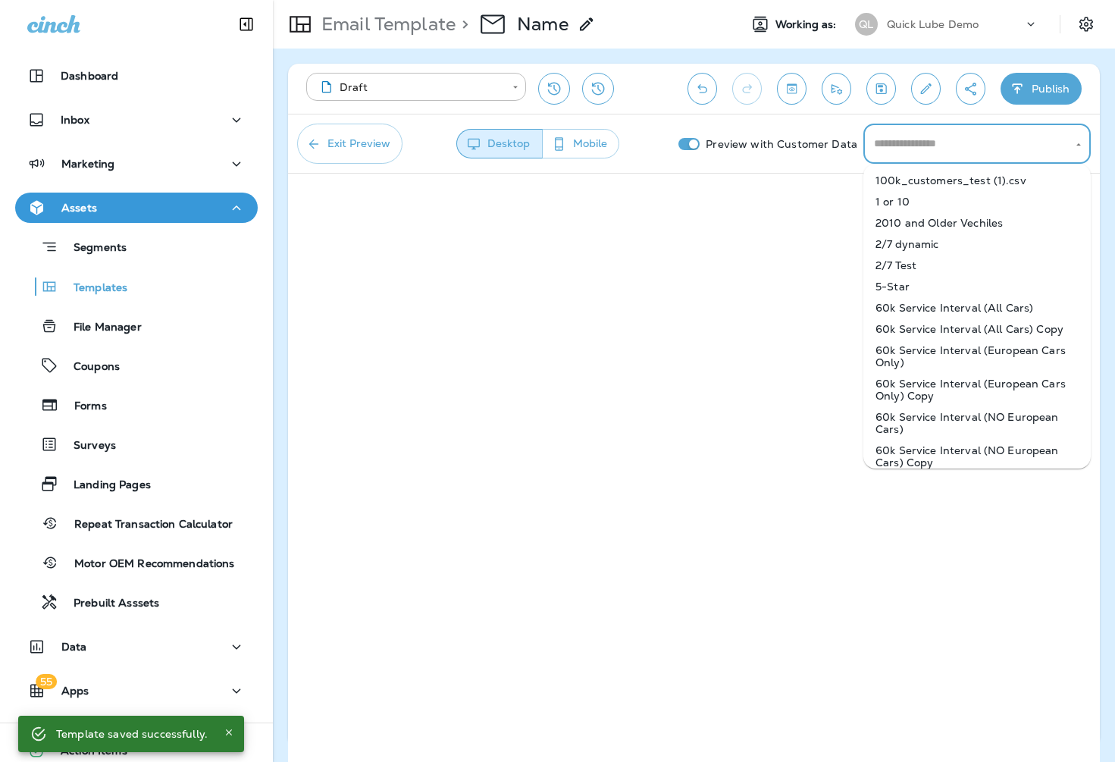
click at [1021, 145] on input "text" at bounding box center [965, 143] width 191 height 27
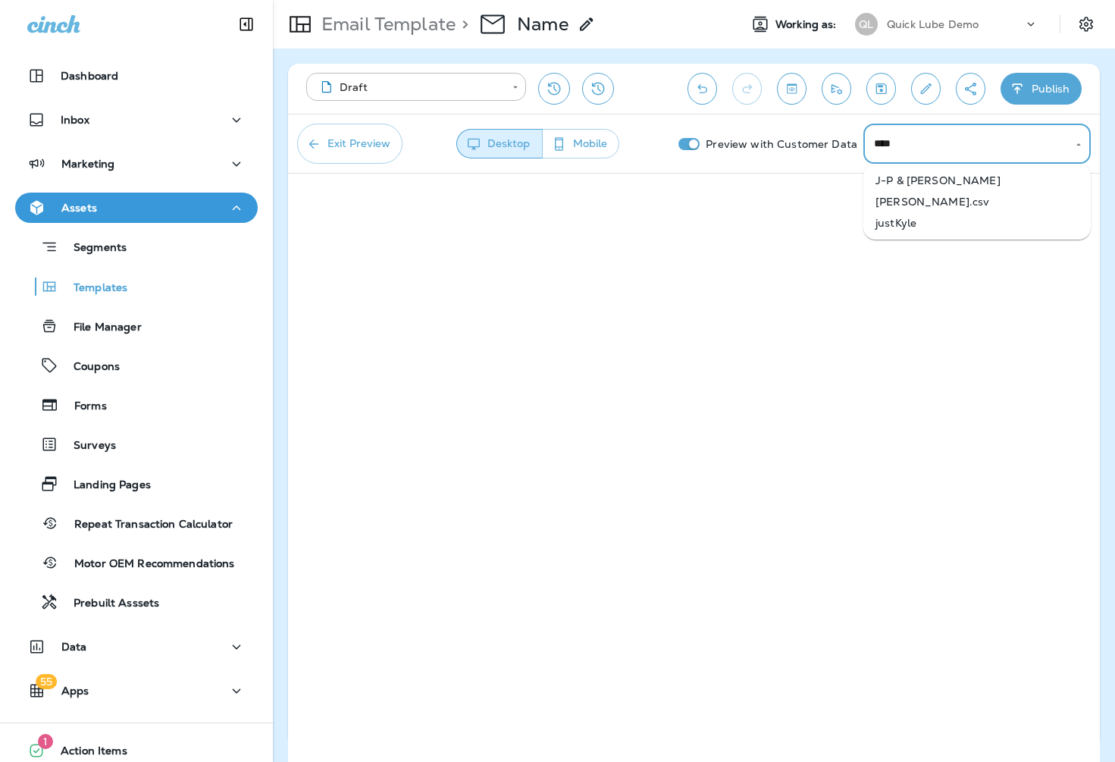
click at [949, 220] on li "justKyle" at bounding box center [976, 222] width 227 height 21
type input "********"
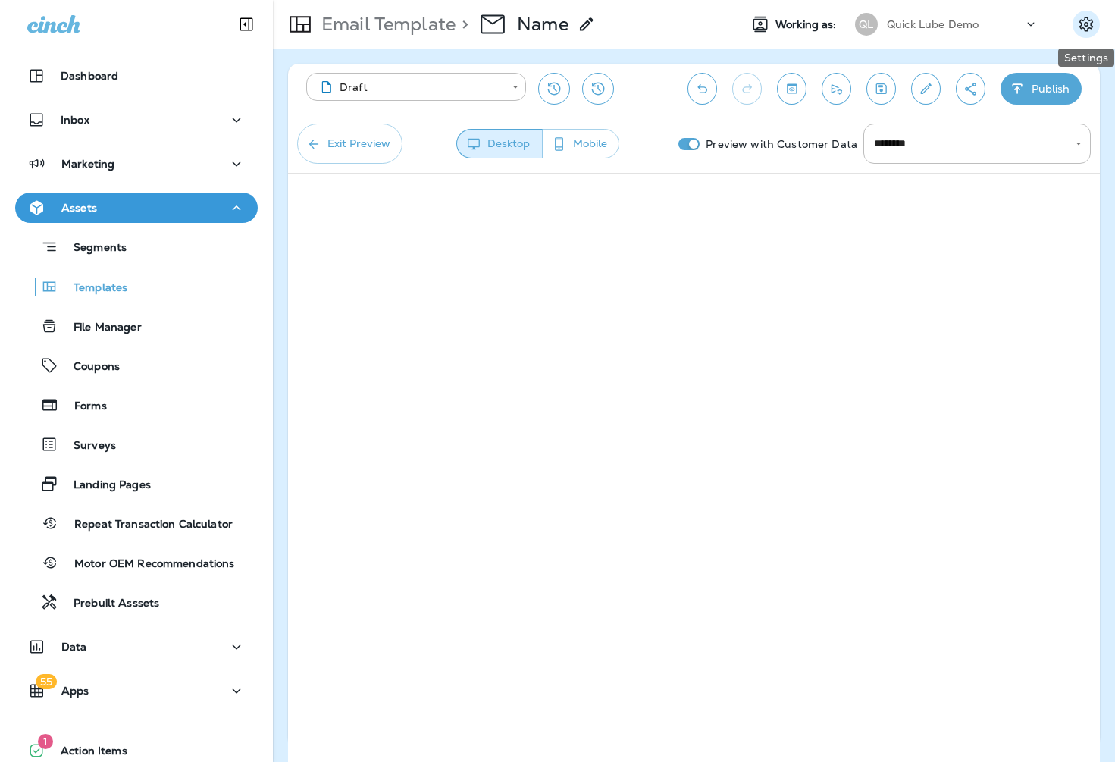
click at [1092, 22] on icon "Settings" at bounding box center [1086, 24] width 14 height 14
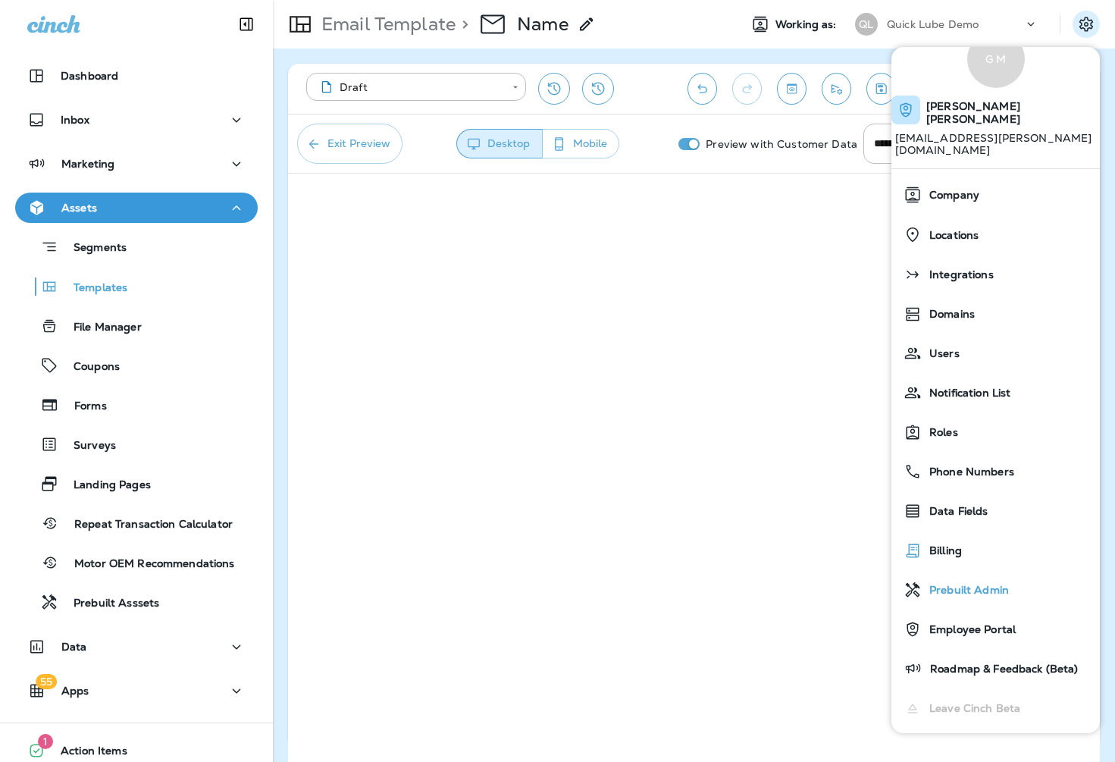
scroll to position [65, 0]
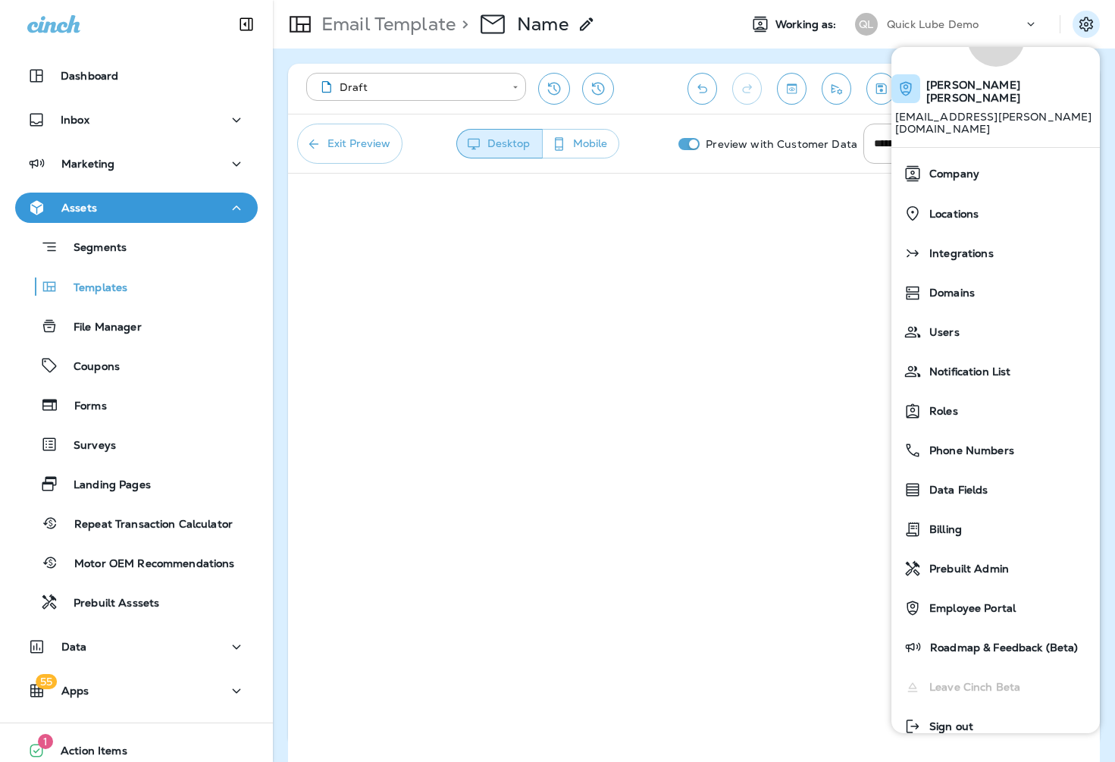
click at [1022, 26] on div "Quick Lube Demo" at bounding box center [955, 24] width 136 height 23
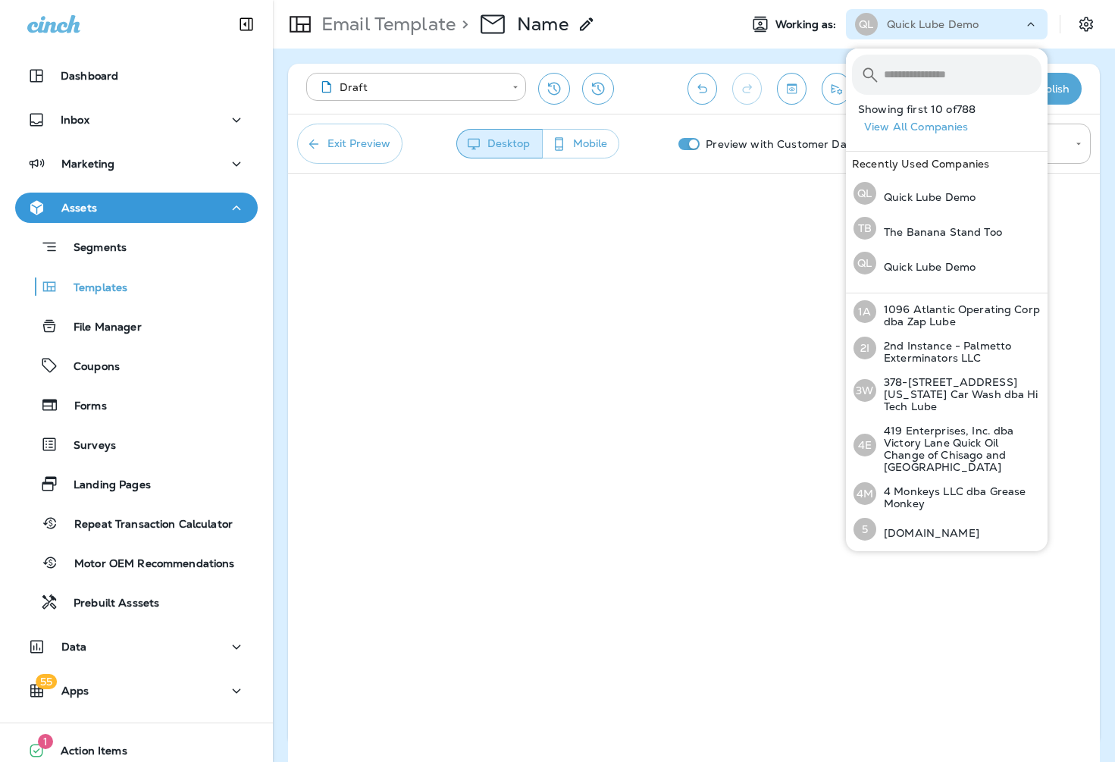
click at [1022, 26] on div "Quick Lube Demo" at bounding box center [955, 24] width 136 height 23
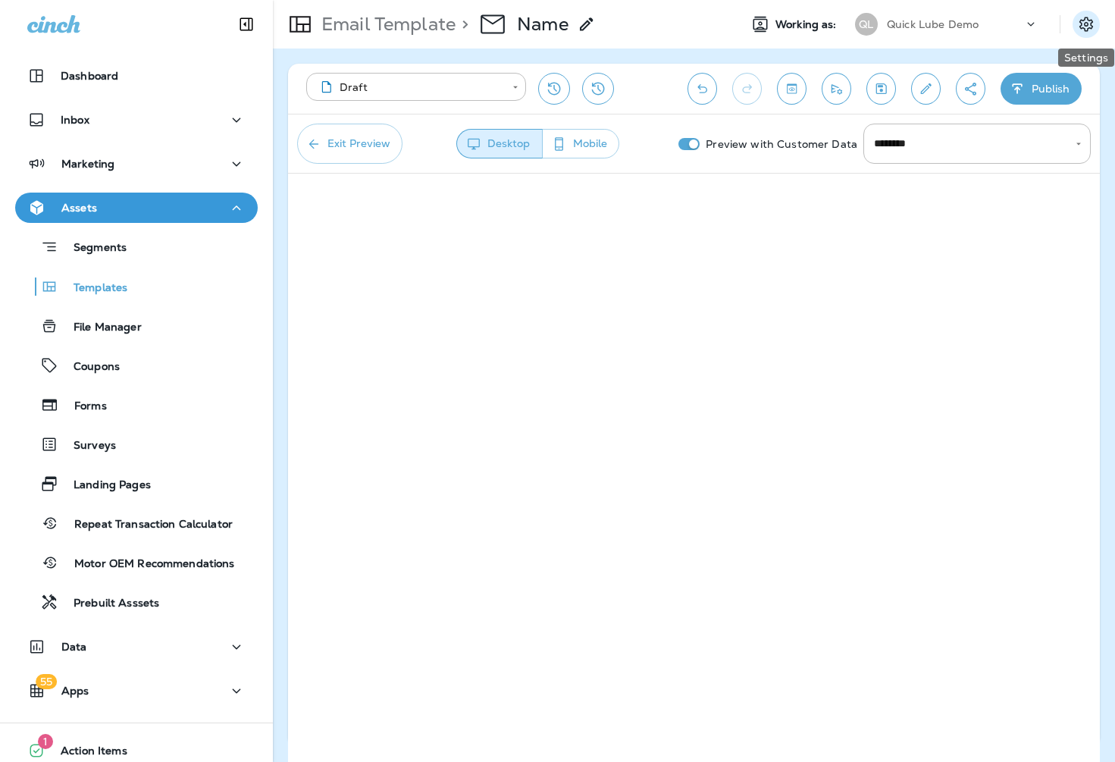
click at [1089, 22] on icon "Settings" at bounding box center [1086, 24] width 18 height 18
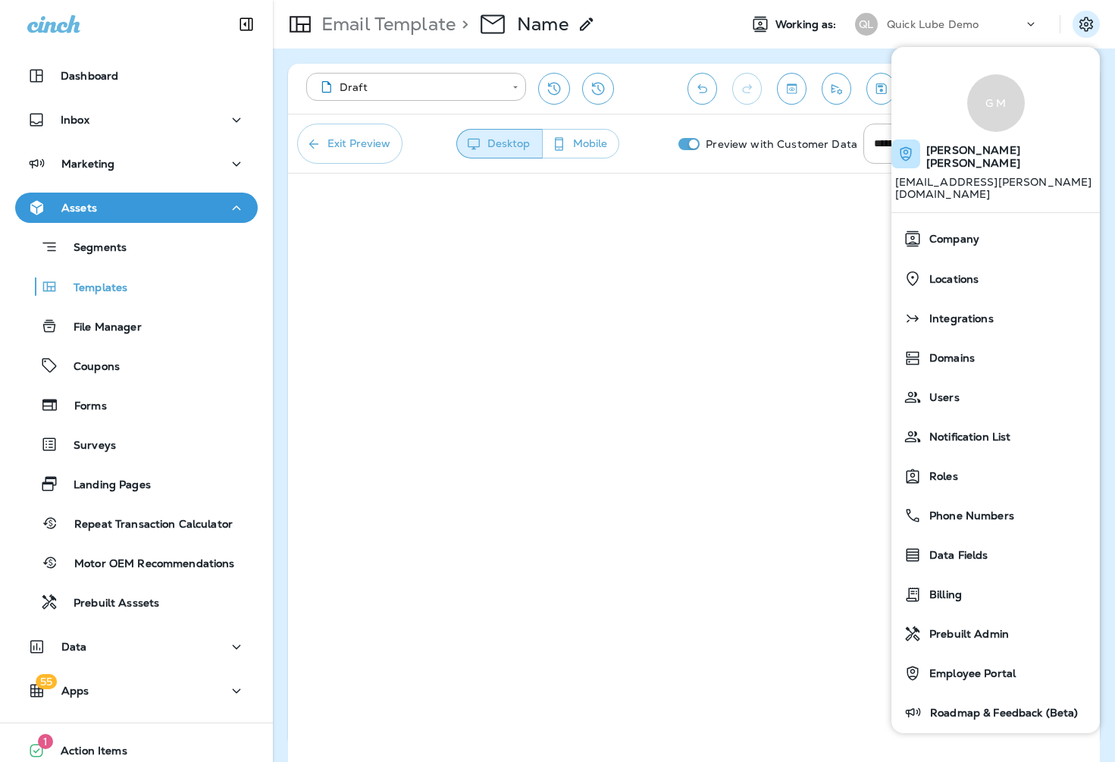
click at [974, 158] on span "[PERSON_NAME]" at bounding box center [1013, 154] width 174 height 44
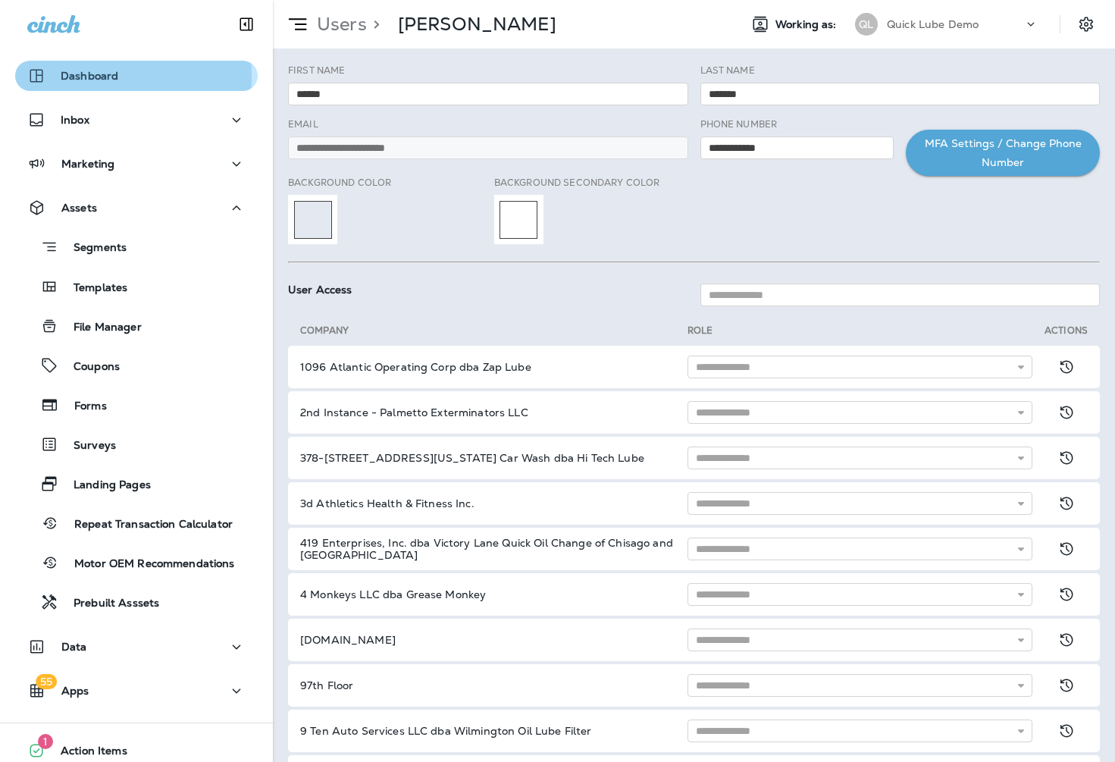
click at [93, 77] on p "Dashboard" at bounding box center [90, 76] width 58 height 12
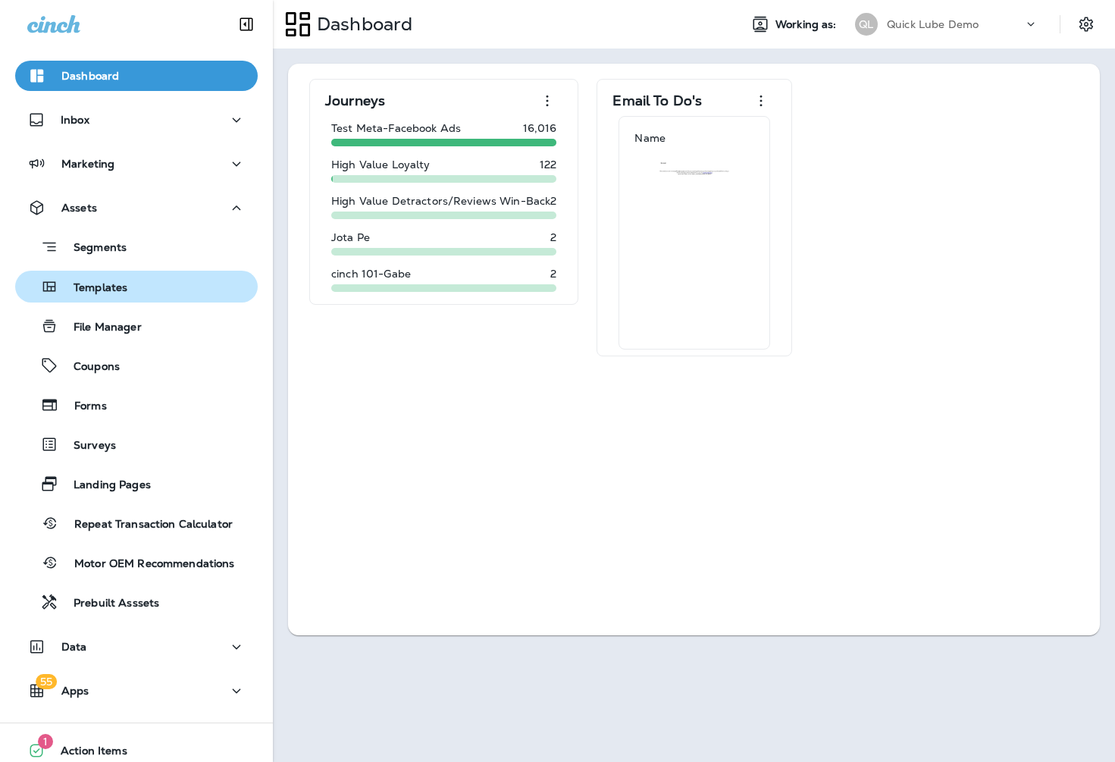
click at [117, 291] on p "Templates" at bounding box center [92, 288] width 69 height 14
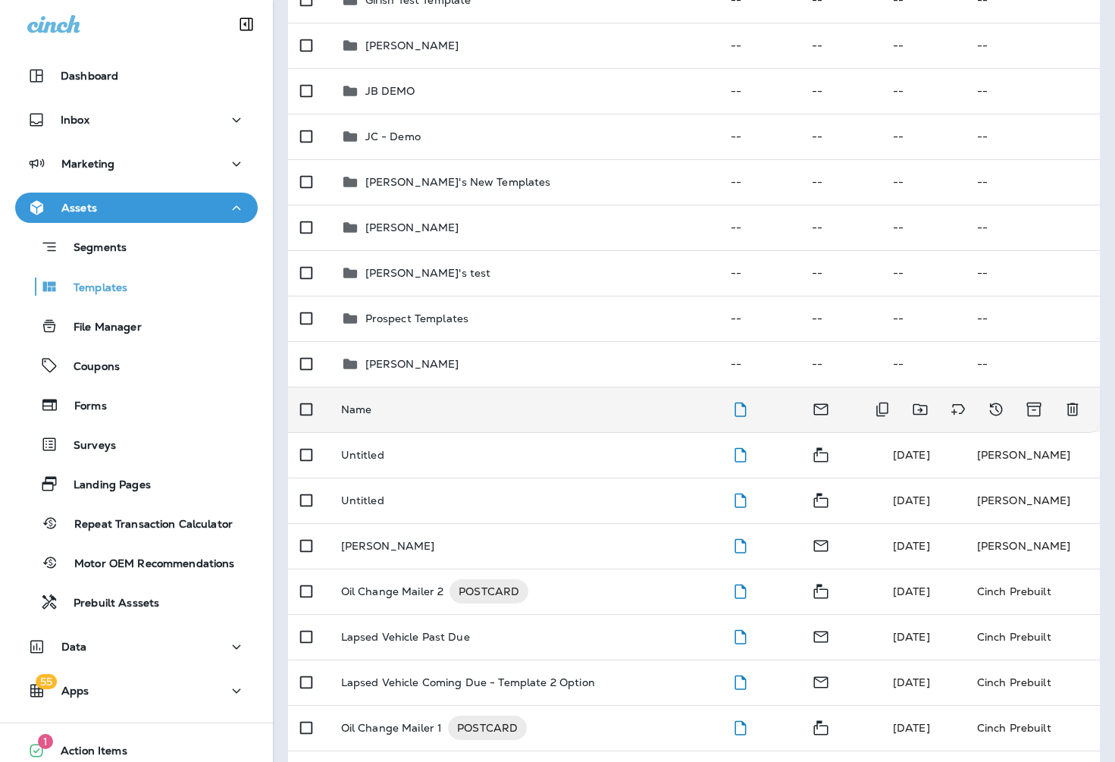
scroll to position [758, 0]
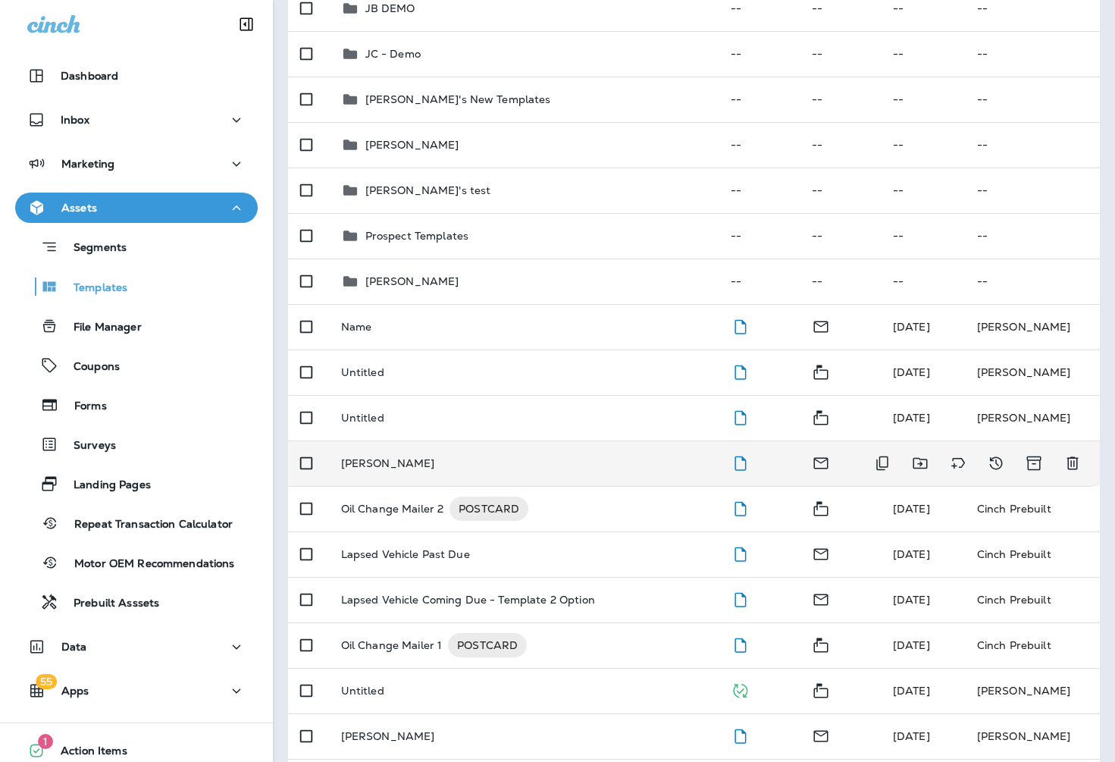
click at [362, 463] on p "[PERSON_NAME]" at bounding box center [388, 463] width 94 height 12
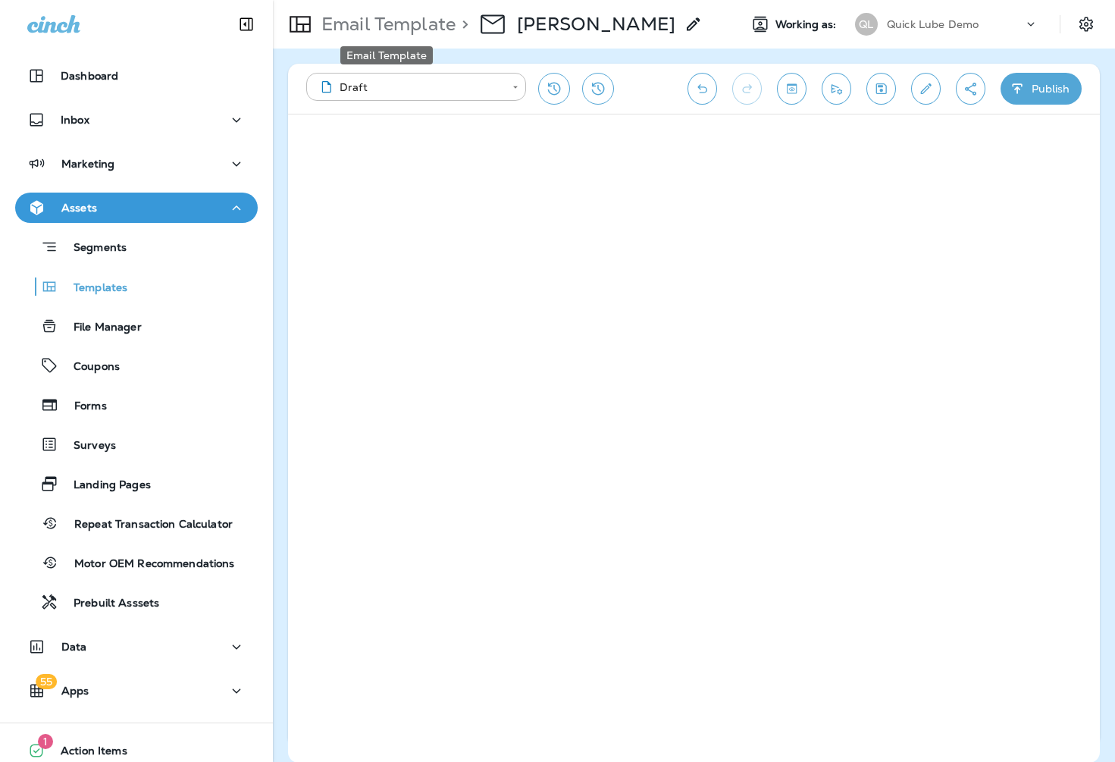
click at [386, 22] on p "Email Template" at bounding box center [385, 24] width 140 height 23
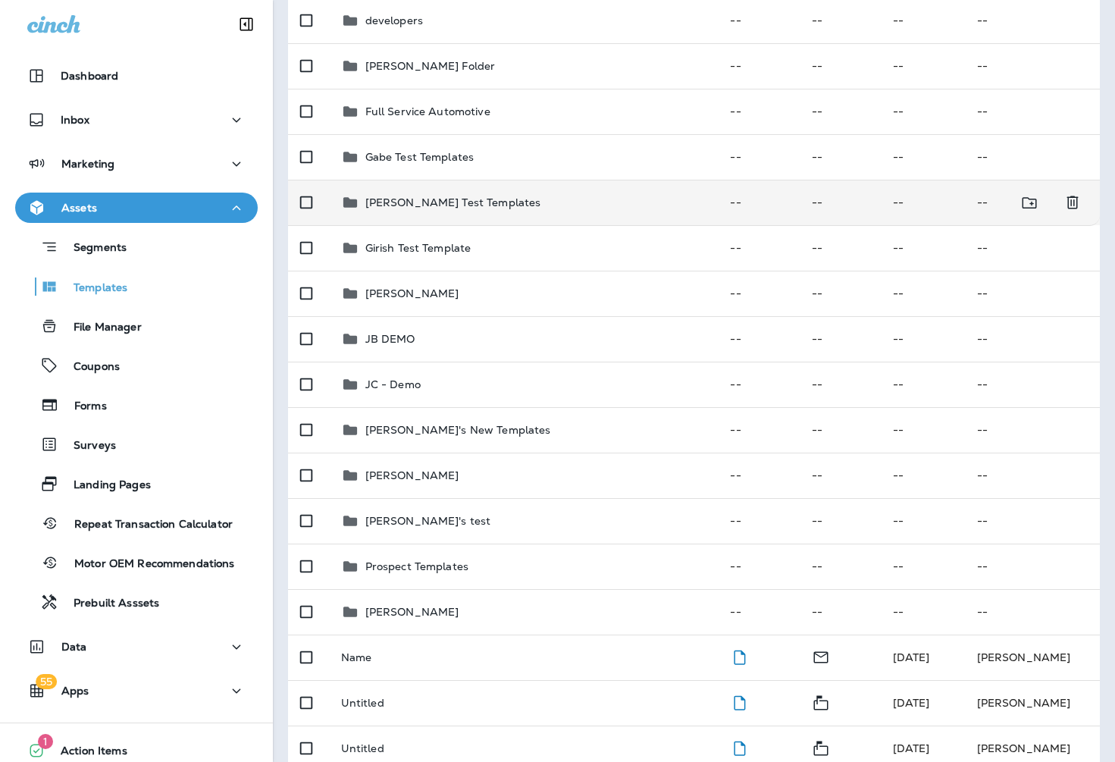
scroll to position [606, 0]
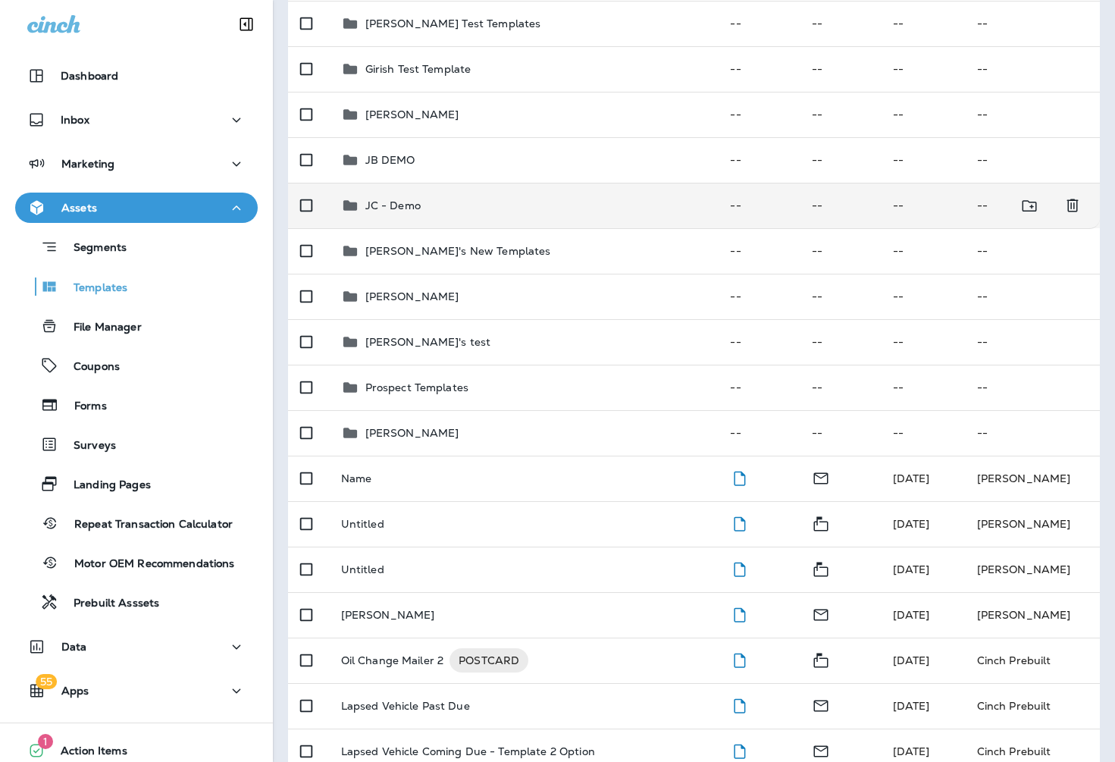
click at [387, 203] on p "JC - Demo" at bounding box center [392, 205] width 55 height 12
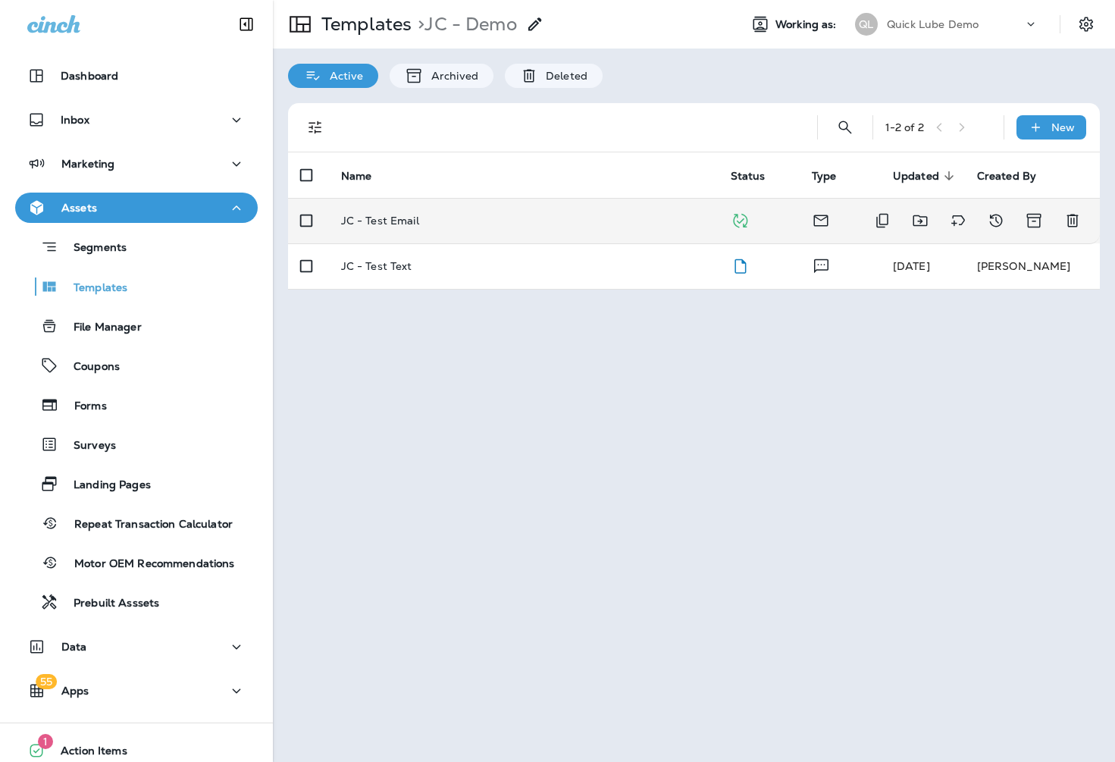
click at [372, 219] on p "JC - Test Email" at bounding box center [380, 220] width 78 height 12
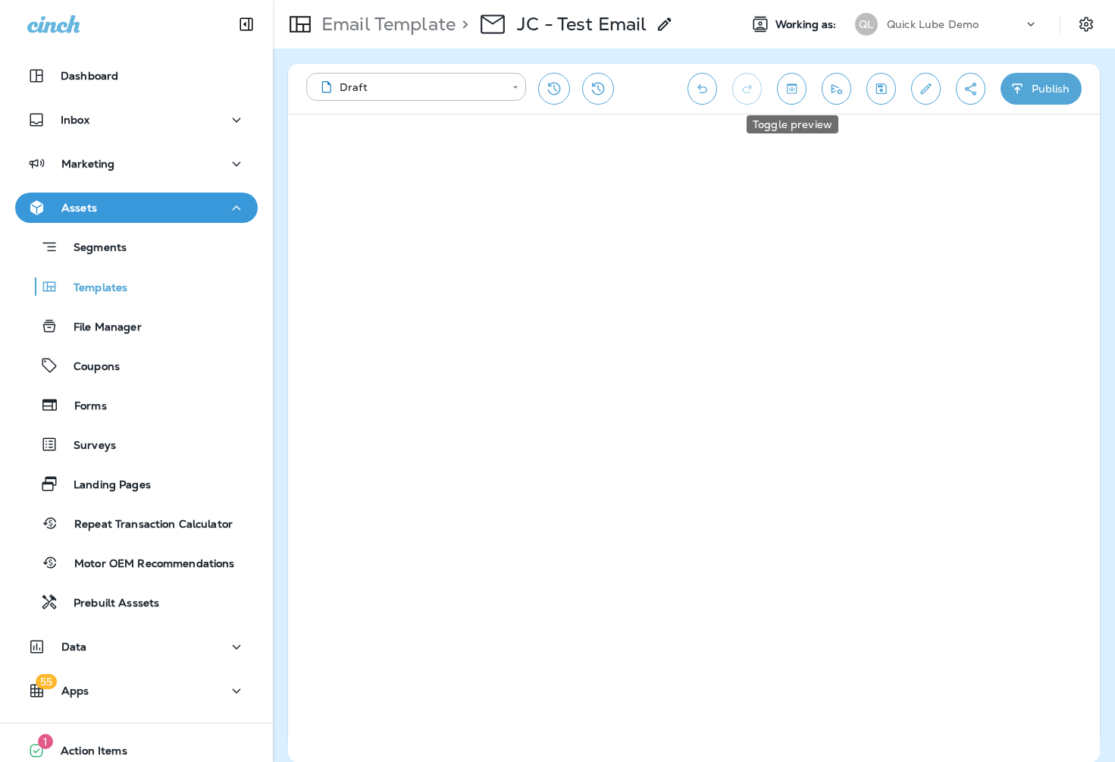
click at [793, 95] on icon "Toggle preview" at bounding box center [792, 88] width 16 height 15
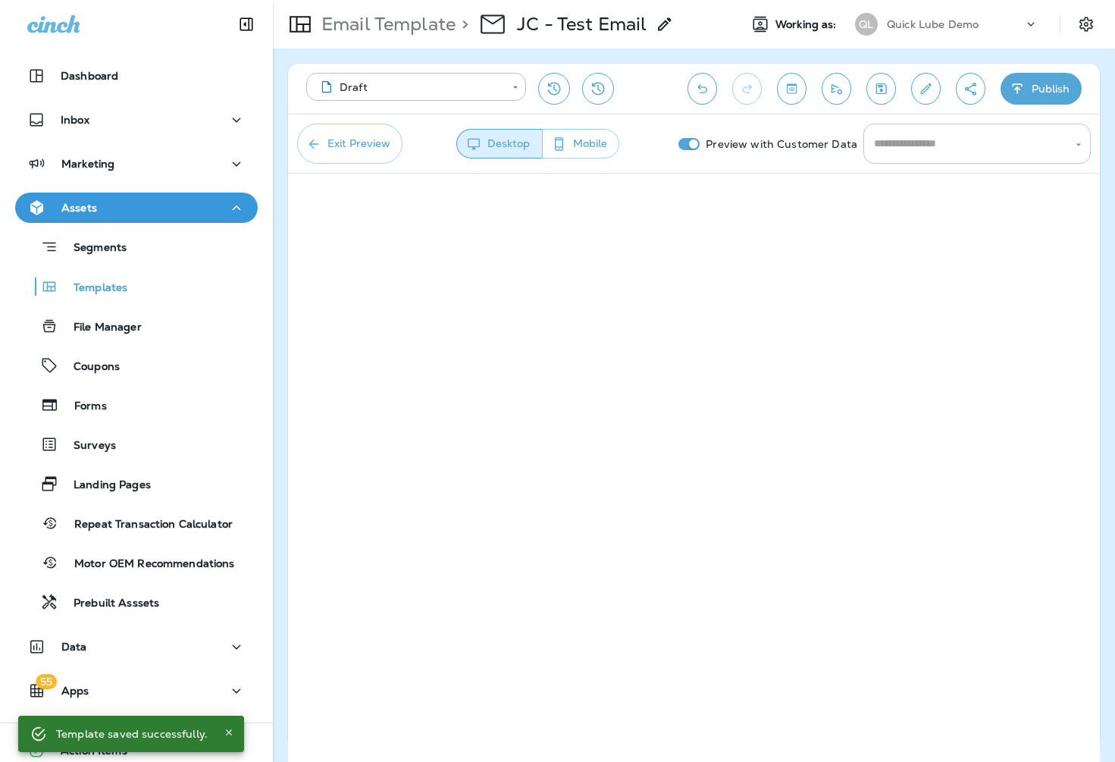
click at [977, 145] on input "text" at bounding box center [965, 143] width 191 height 27
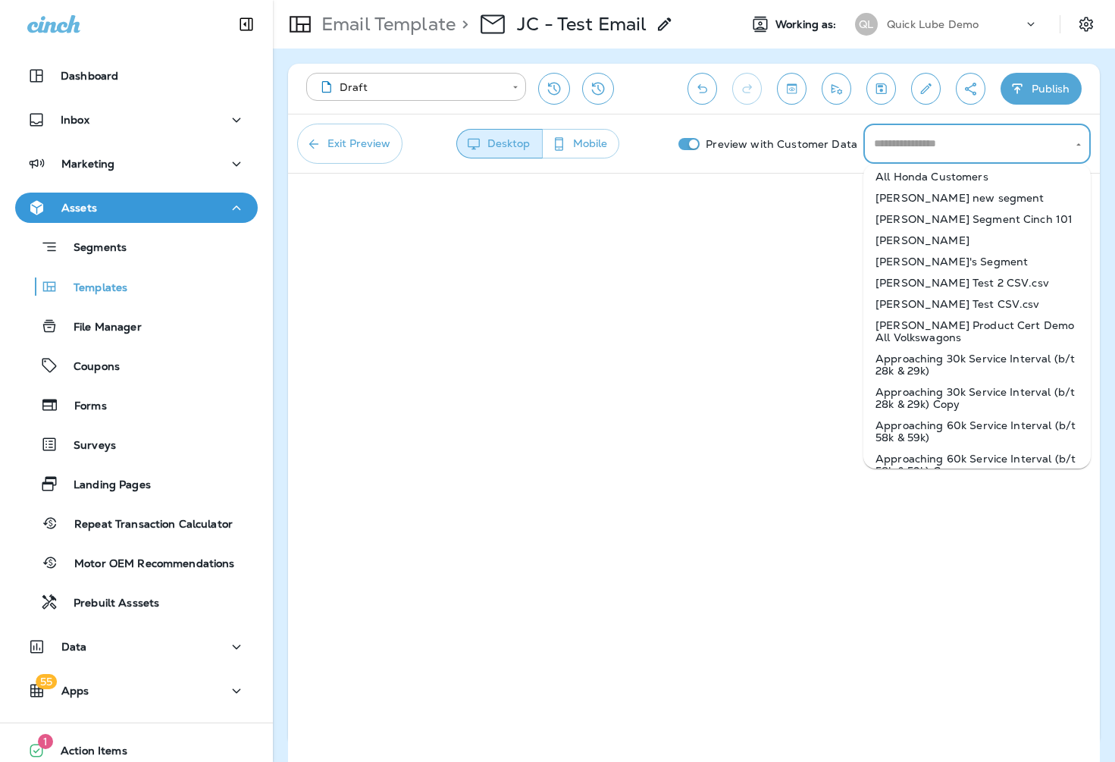
scroll to position [455, 0]
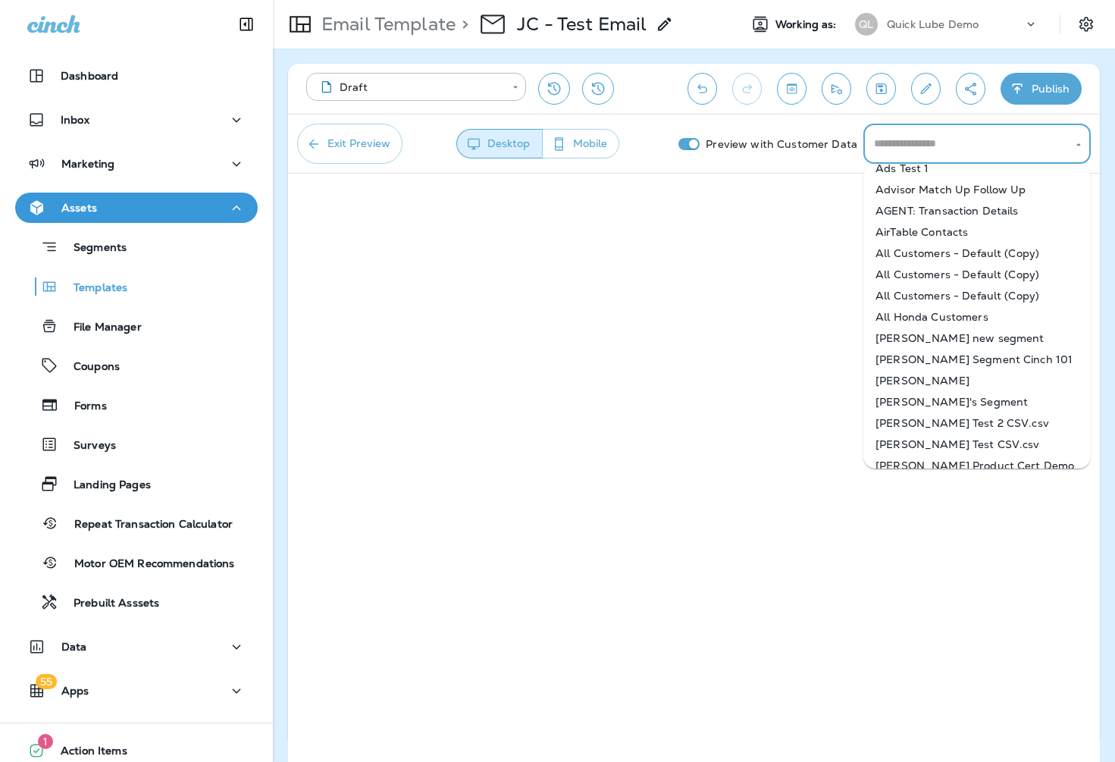
click at [940, 306] on li "All Honda Customers" at bounding box center [976, 316] width 227 height 21
type input "**********"
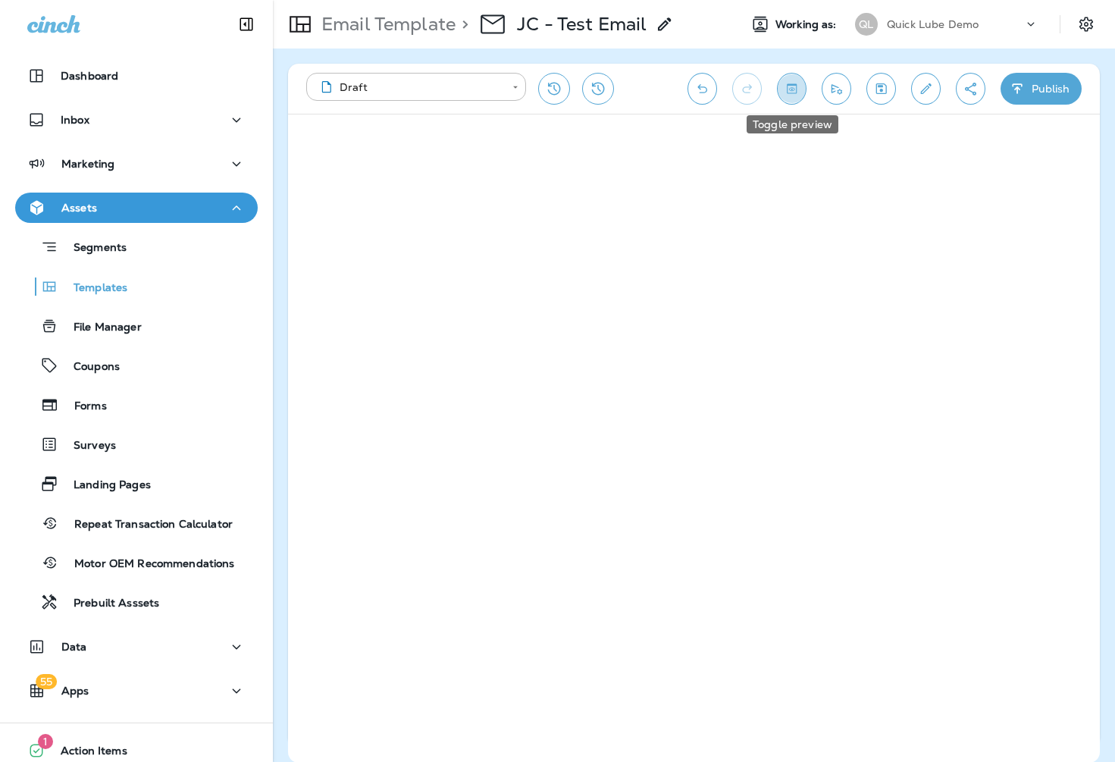
click at [790, 85] on icon "Toggle preview" at bounding box center [792, 88] width 10 height 10
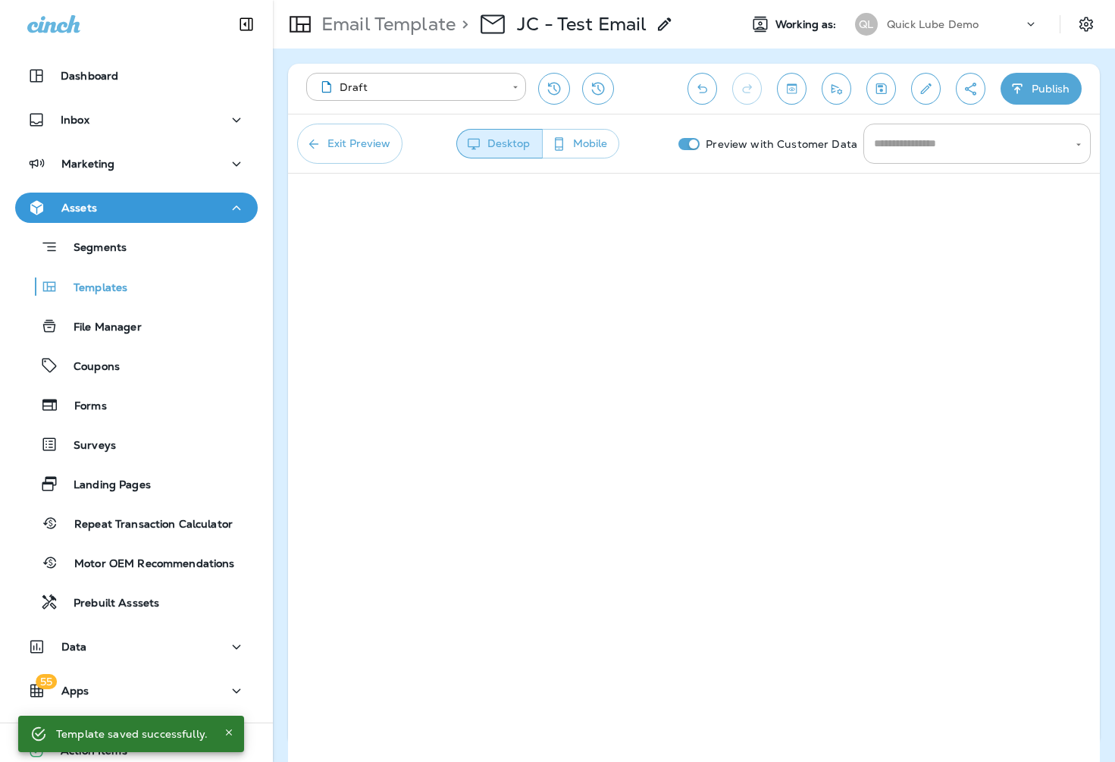
click at [935, 145] on input "text" at bounding box center [965, 143] width 191 height 27
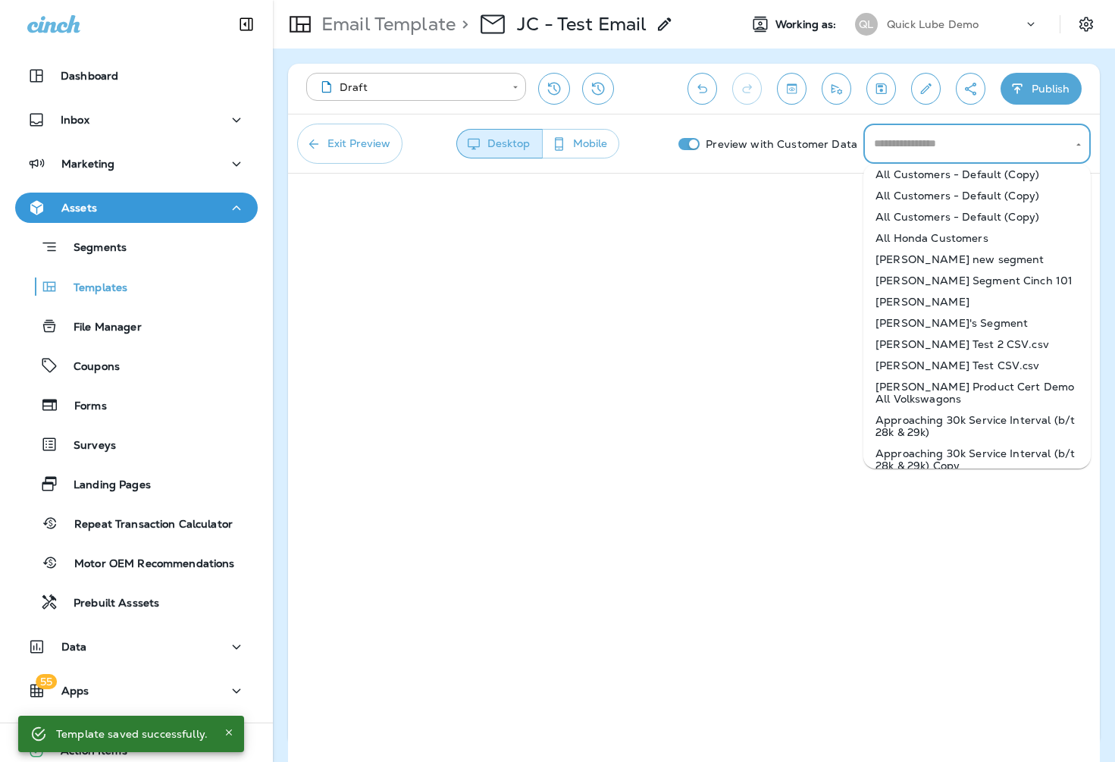
scroll to position [530, 0]
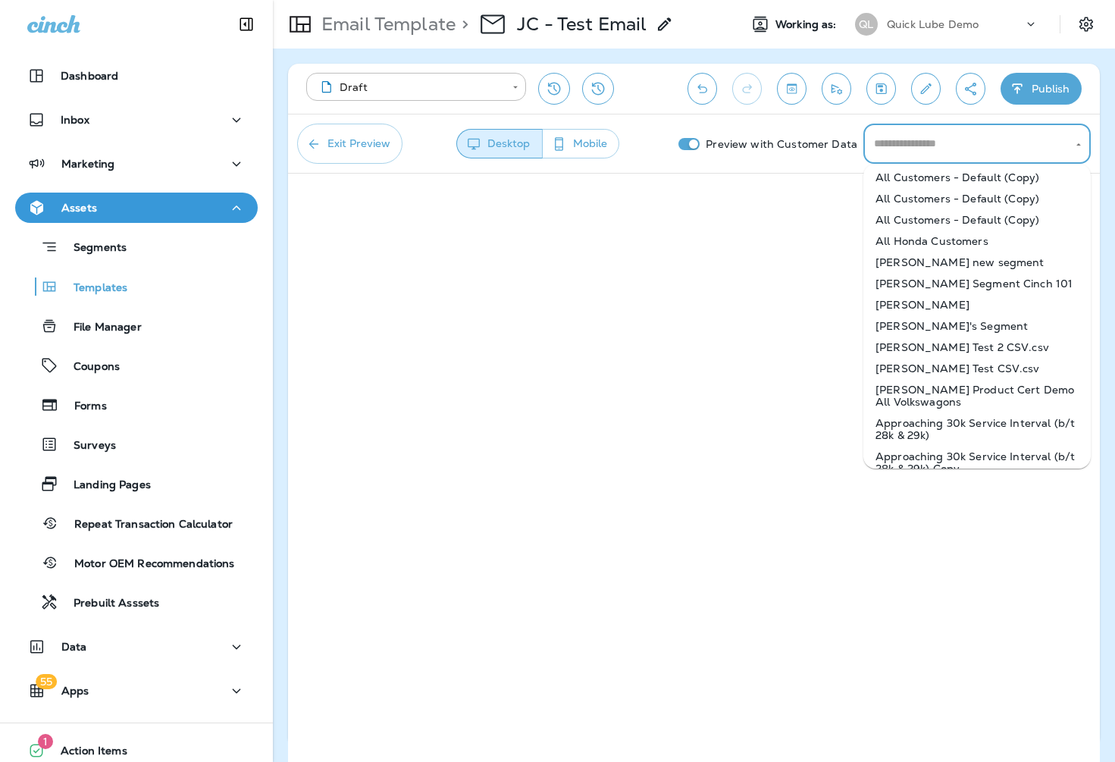
click at [931, 319] on li "[PERSON_NAME]'s Segment" at bounding box center [976, 325] width 227 height 21
type input "**********"
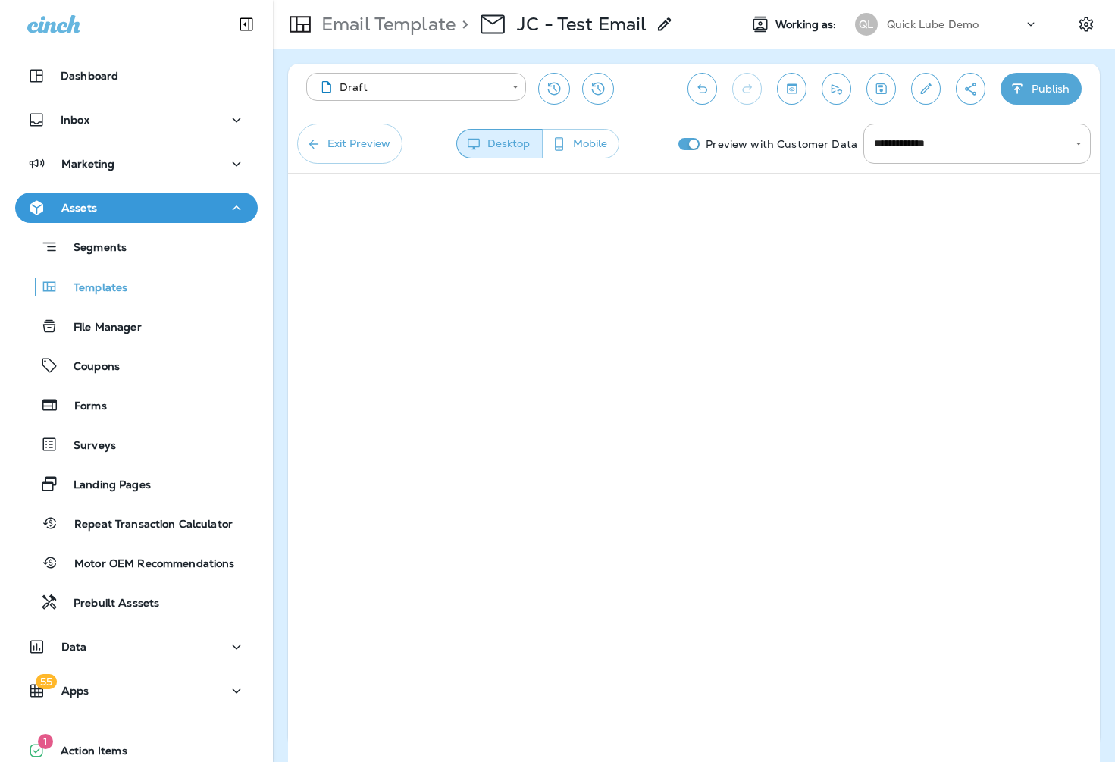
click at [1100, 20] on div at bounding box center [1093, 24] width 42 height 27
click at [1087, 24] on icon "Settings" at bounding box center [1086, 24] width 14 height 14
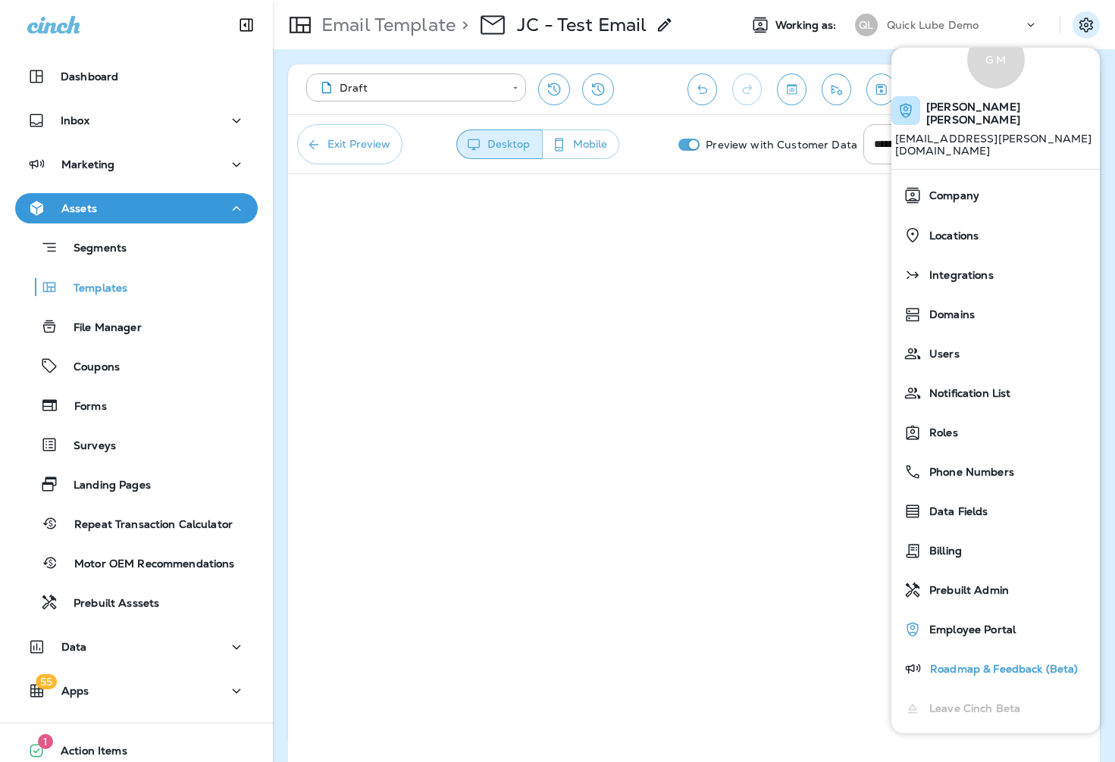
scroll to position [65, 0]
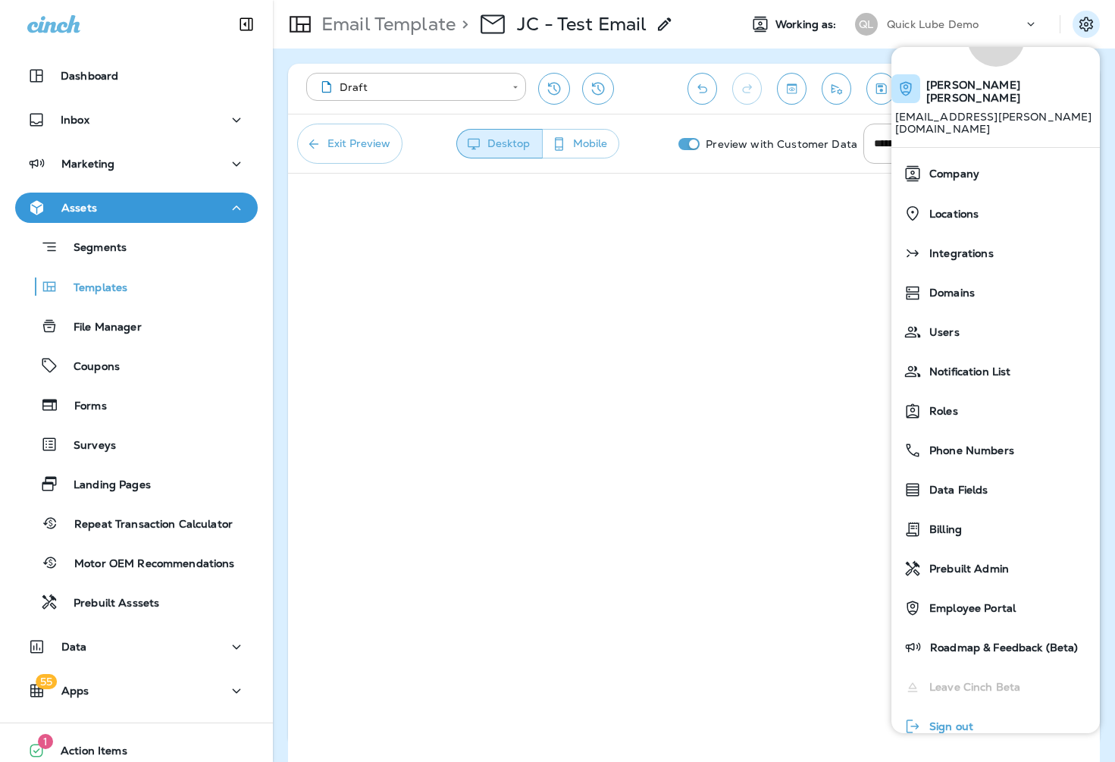
click at [963, 720] on span "Sign out" at bounding box center [947, 726] width 52 height 13
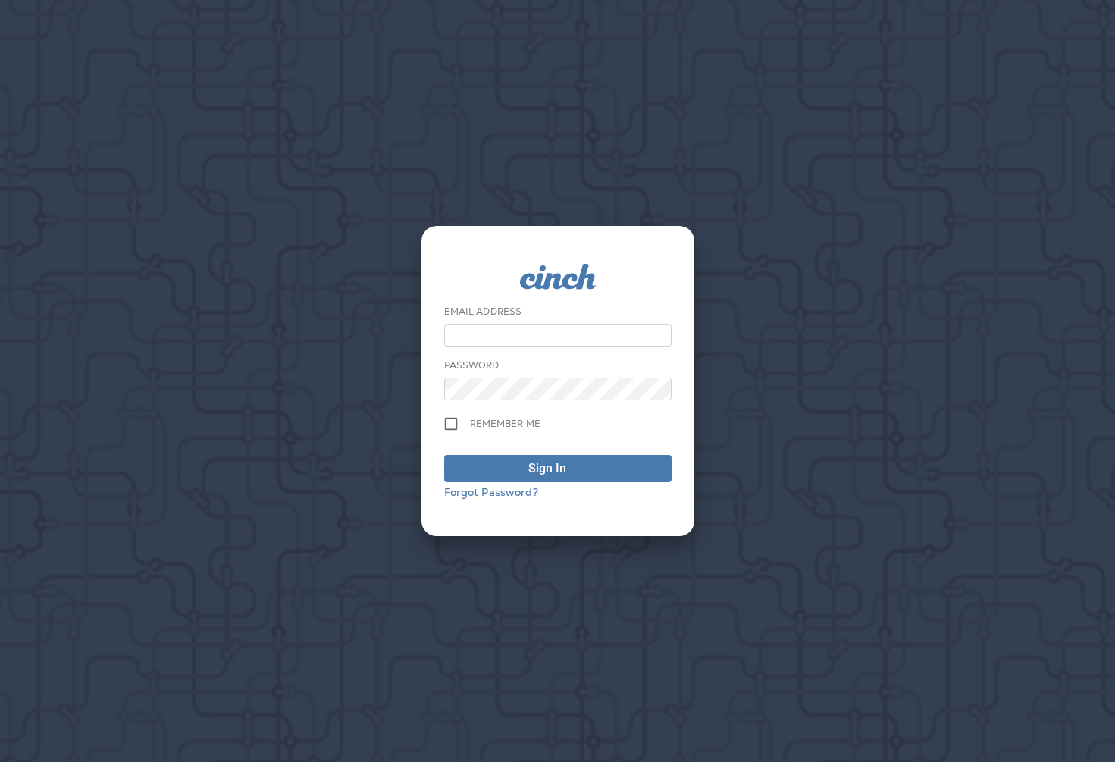
type input "**********"
